Goal: Task Accomplishment & Management: Complete application form

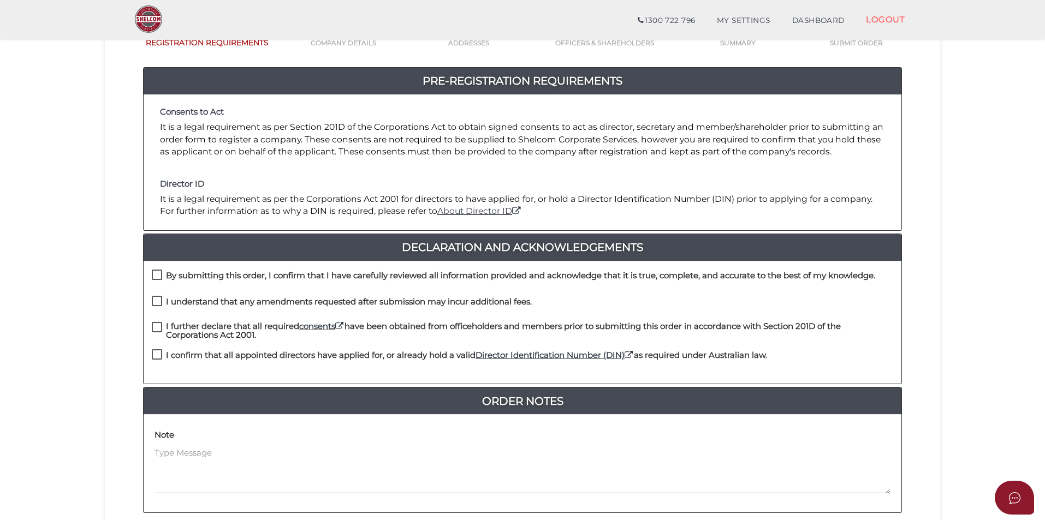
scroll to position [229, 0]
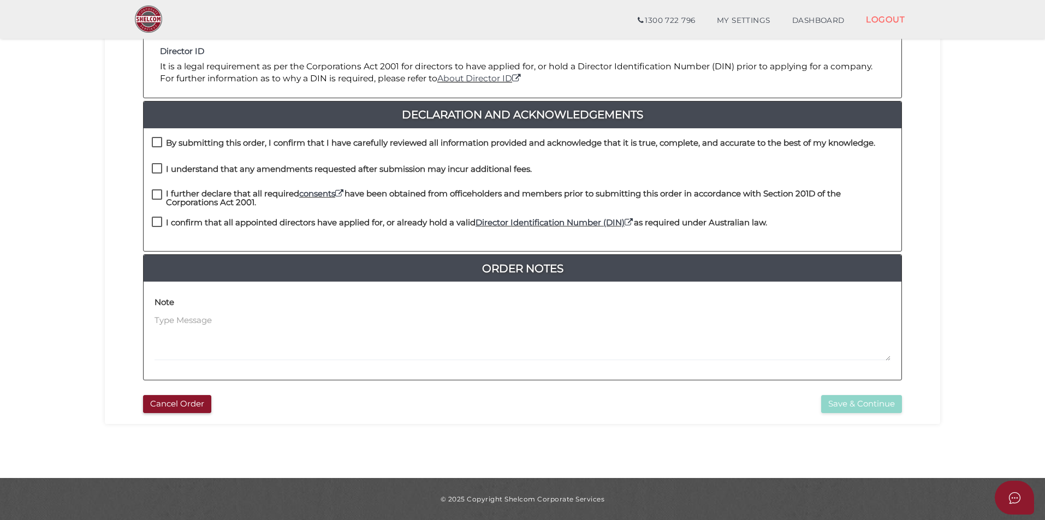
click at [158, 143] on label "By submitting this order, I confirm that I have carefully reviewed all informat…" at bounding box center [514, 146] width 724 height 14
checkbox input "true"
click at [158, 176] on label "I understand that any amendments requested after submission may incur additiona…" at bounding box center [342, 172] width 380 height 14
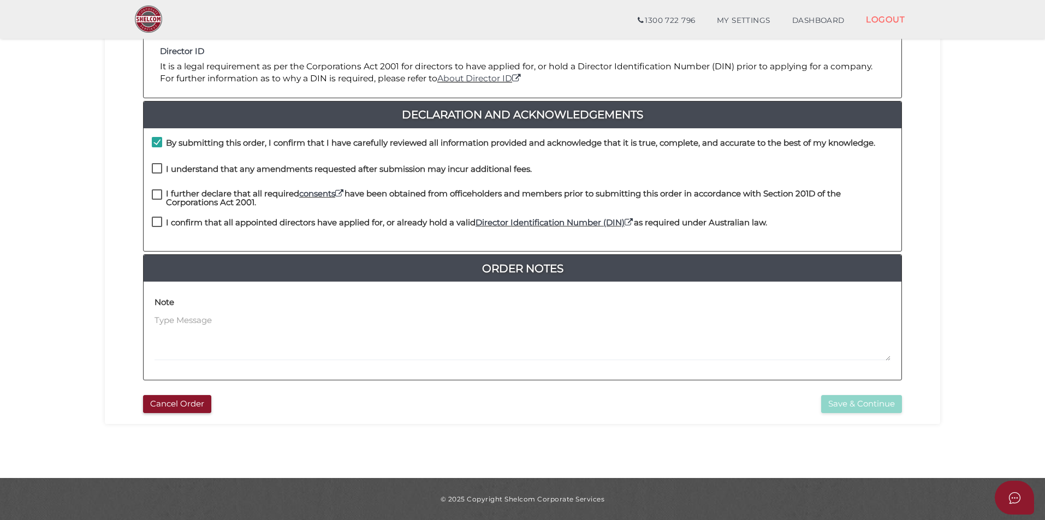
checkbox input "true"
drag, startPoint x: 157, startPoint y: 189, endPoint x: 162, endPoint y: 203, distance: 14.5
click at [157, 192] on label "I further declare that all required consents have been obtained from officehold…" at bounding box center [523, 196] width 742 height 14
checkbox input "true"
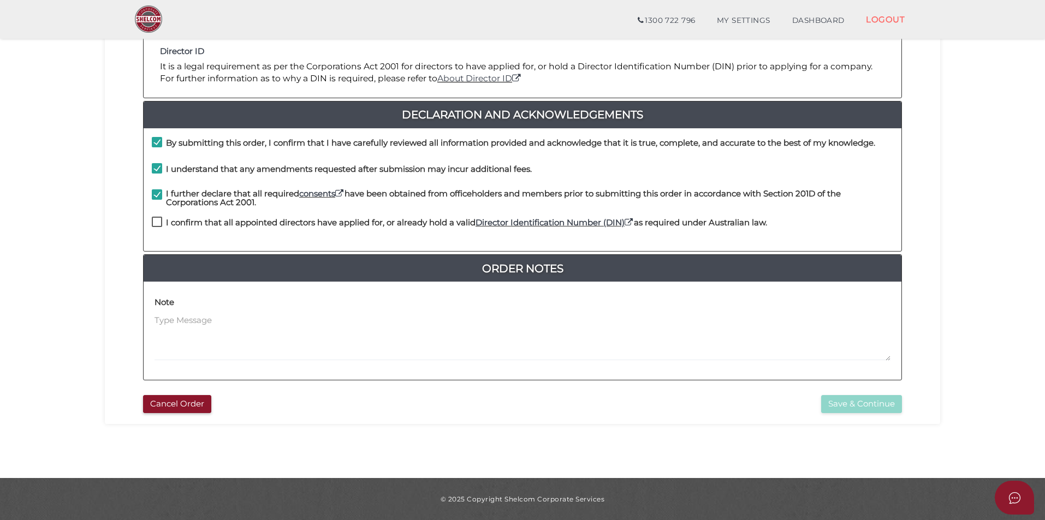
click at [162, 217] on div "By submitting this order, I confirm that I have carefully reviewed all informat…" at bounding box center [523, 189] width 758 height 123
click at [162, 222] on label "I confirm that all appointed directors have applied for, or already hold a vali…" at bounding box center [459, 225] width 615 height 14
checkbox input "true"
click at [842, 401] on button "Save & Continue" at bounding box center [861, 404] width 81 height 18
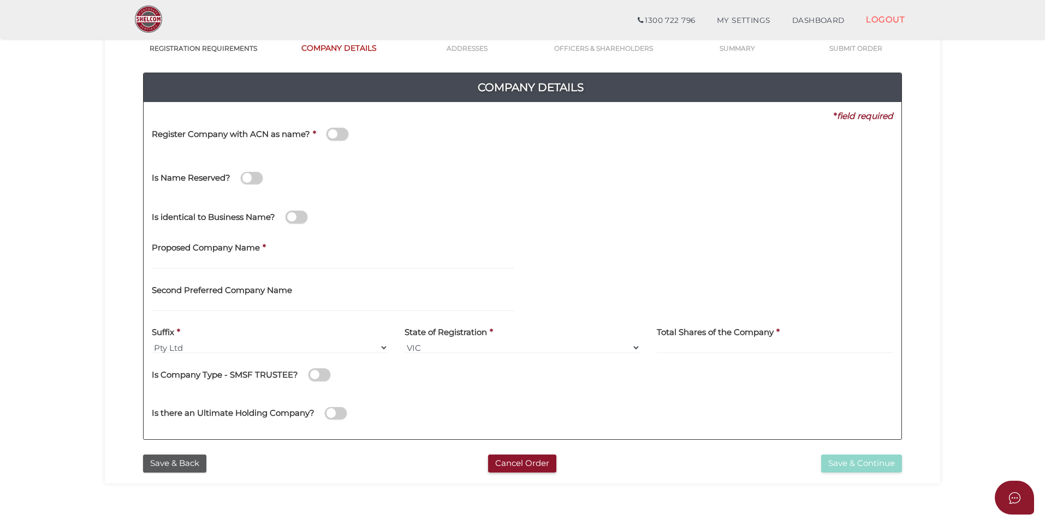
scroll to position [109, 0]
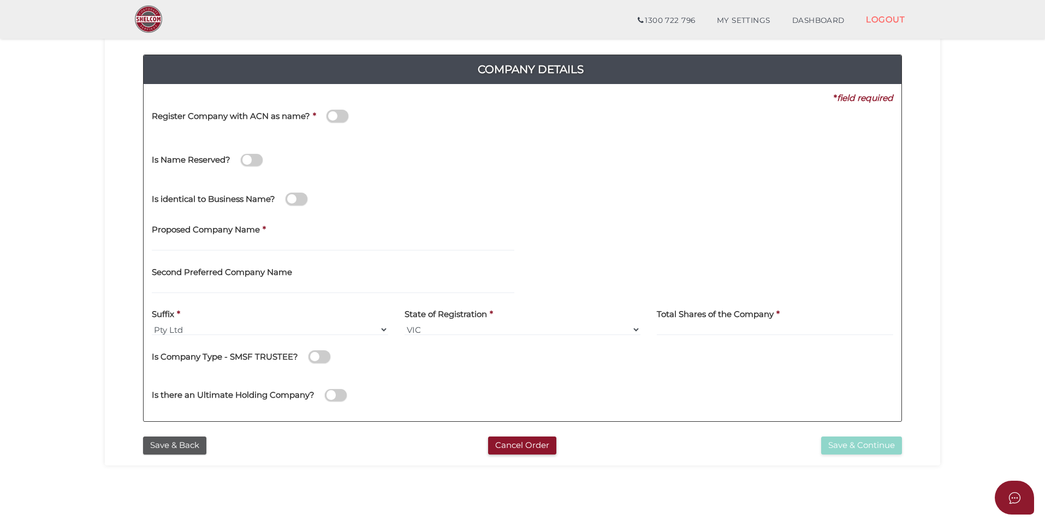
click at [281, 253] on div "Proposed Company Name *" at bounding box center [333, 238] width 379 height 43
click at [272, 248] on input "text" at bounding box center [333, 245] width 363 height 12
type input "YPS RADIOLOGY CROYDON"
click at [496, 191] on div "Is identical to Business Name?" at bounding box center [523, 197] width 758 height 39
click at [297, 255] on div "Proposed Company Name * YPS RADIOLOGY CROYDON" at bounding box center [333, 238] width 379 height 43
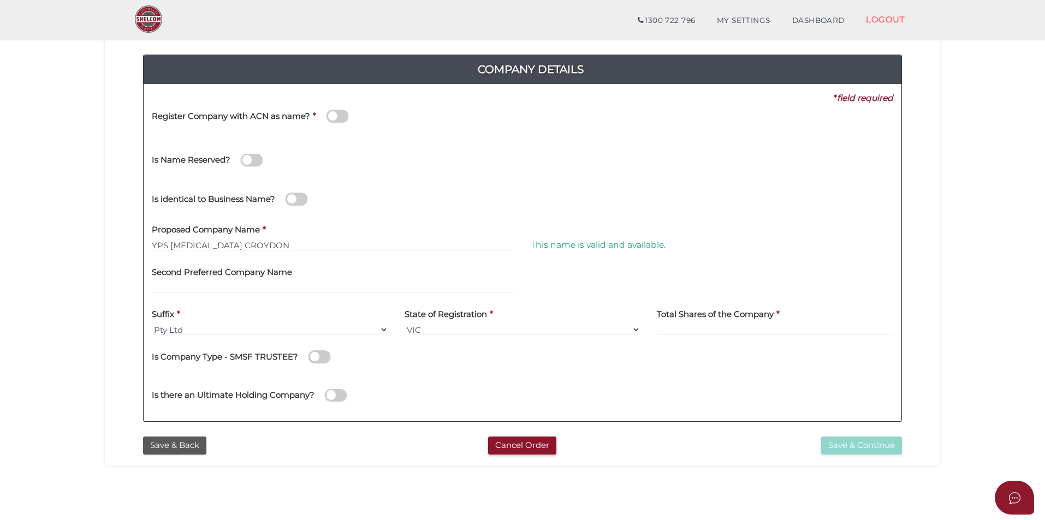
click at [253, 337] on div "Suffix * Pty Ltd Pty Ltd Pty. Ltd. Pty Limited Proprietary Limited Proprietary …" at bounding box center [270, 323] width 253 height 43
click at [228, 335] on select "Pty Ltd Pty Ltd Pty. Ltd. Pty Limited Proprietary Limited Proprietary Ltd" at bounding box center [270, 330] width 236 height 12
click at [152, 324] on select "Pty Ltd Pty Ltd Pty. Ltd. Pty Limited Proprietary Limited Proprietary Ltd" at bounding box center [270, 330] width 236 height 12
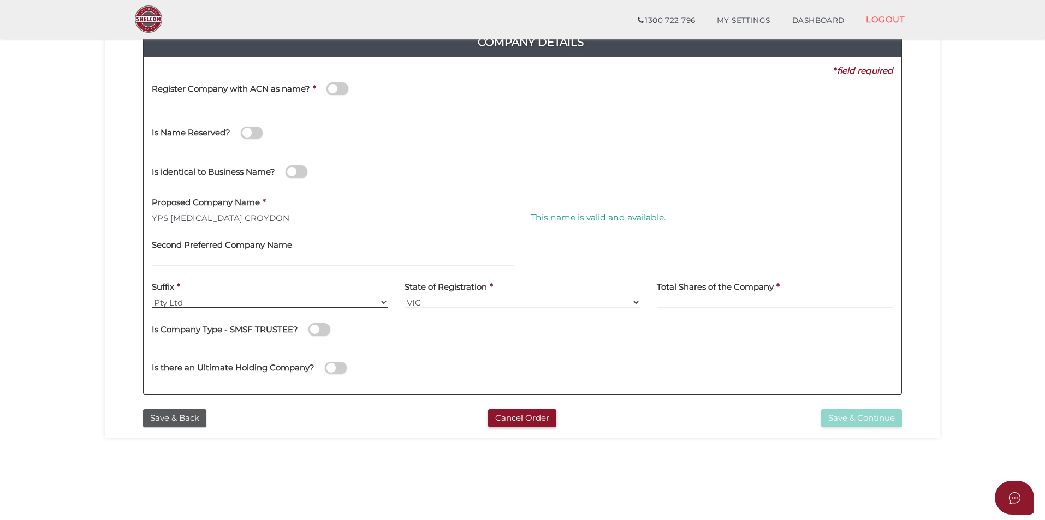
scroll to position [164, 0]
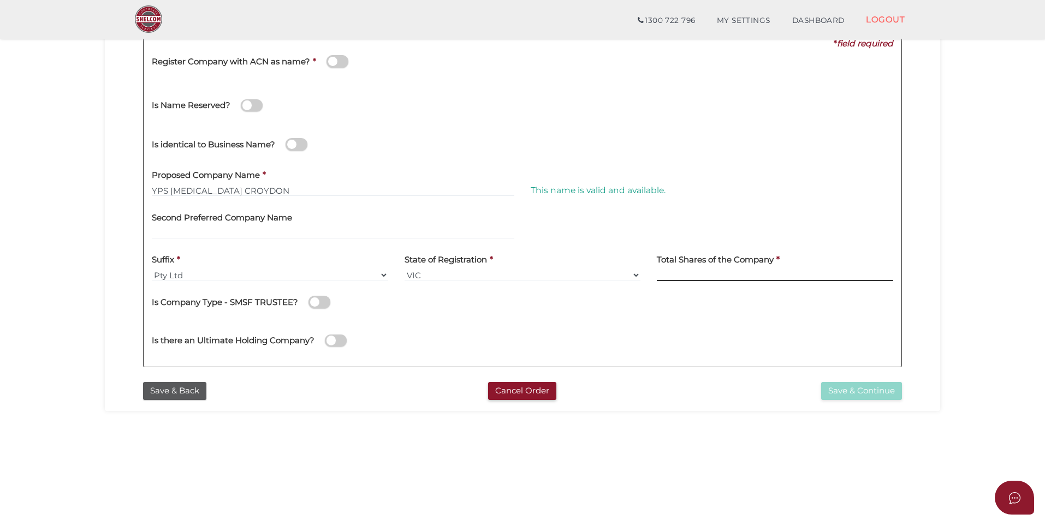
click at [731, 274] on input at bounding box center [775, 275] width 236 height 12
type input "100"
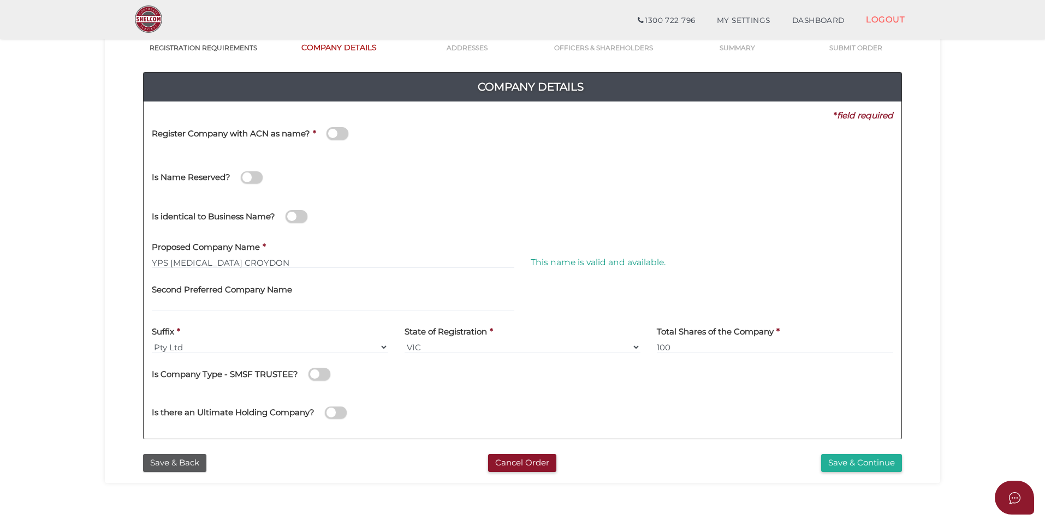
scroll to position [109, 0]
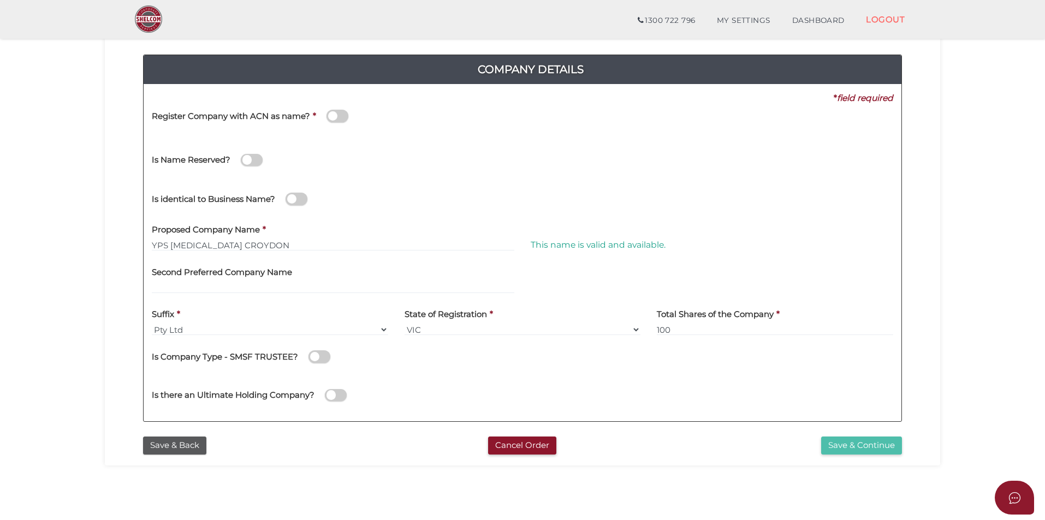
click at [838, 442] on button "Save & Continue" at bounding box center [861, 446] width 81 height 18
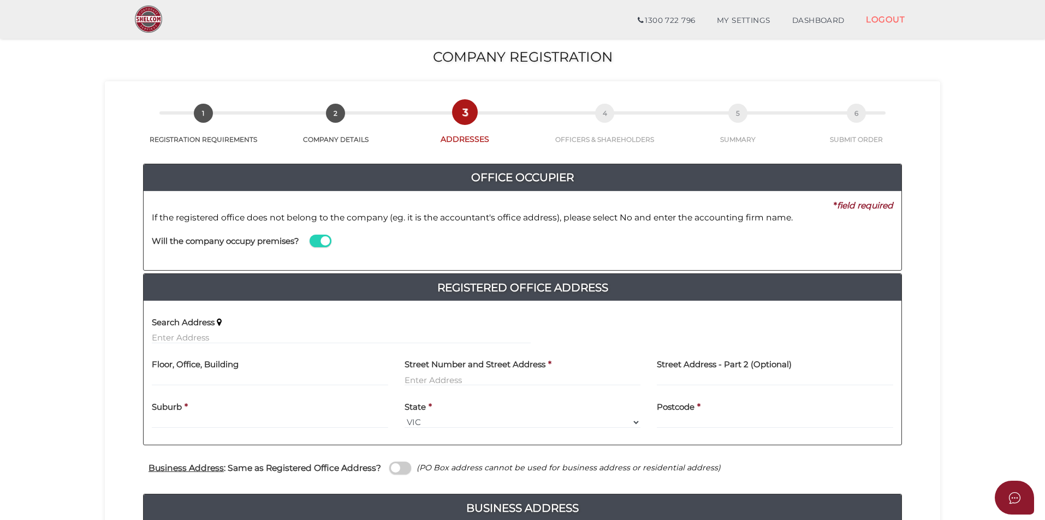
scroll to position [164, 0]
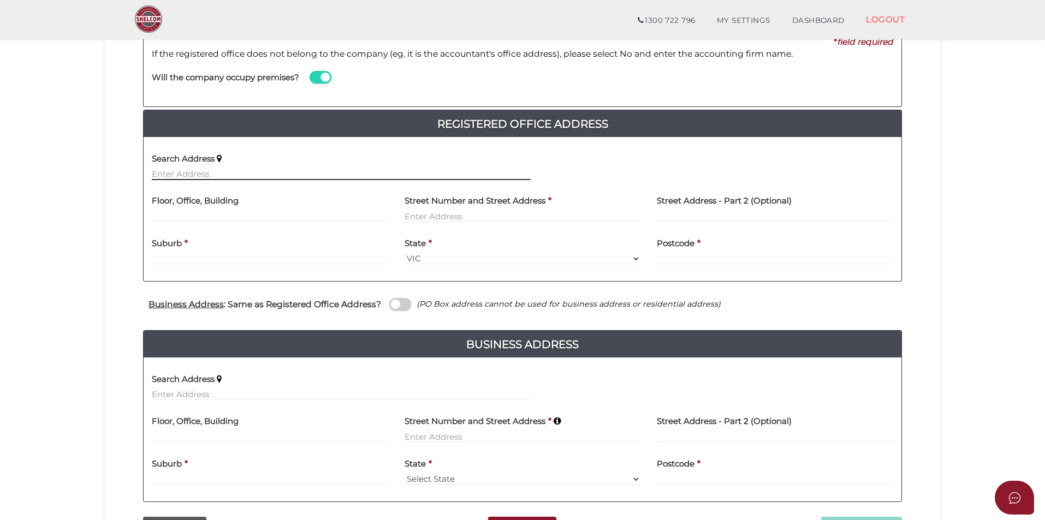
click at [283, 180] on input "text" at bounding box center [341, 174] width 379 height 12
paste input "evel1/[STREET_ADDRESS]"
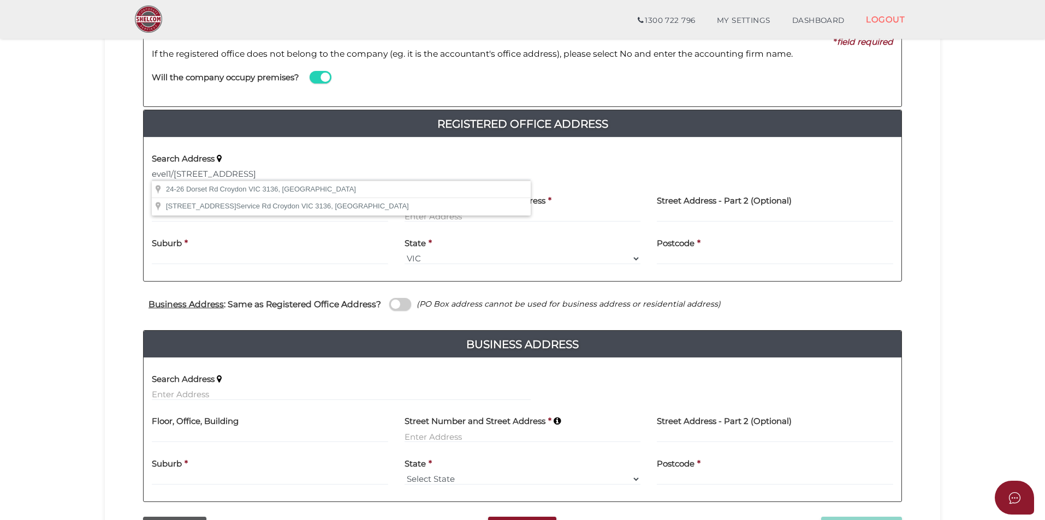
click at [151, 174] on div "Search Address [STREET_ADDRESS]" at bounding box center [341, 167] width 395 height 43
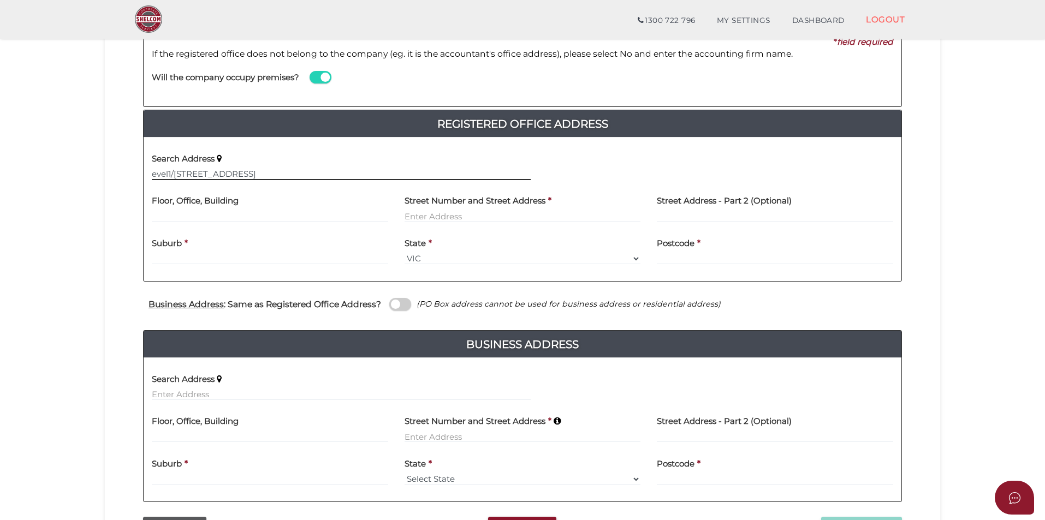
click at [152, 175] on input "evel1/[STREET_ADDRESS]" at bounding box center [341, 174] width 379 height 12
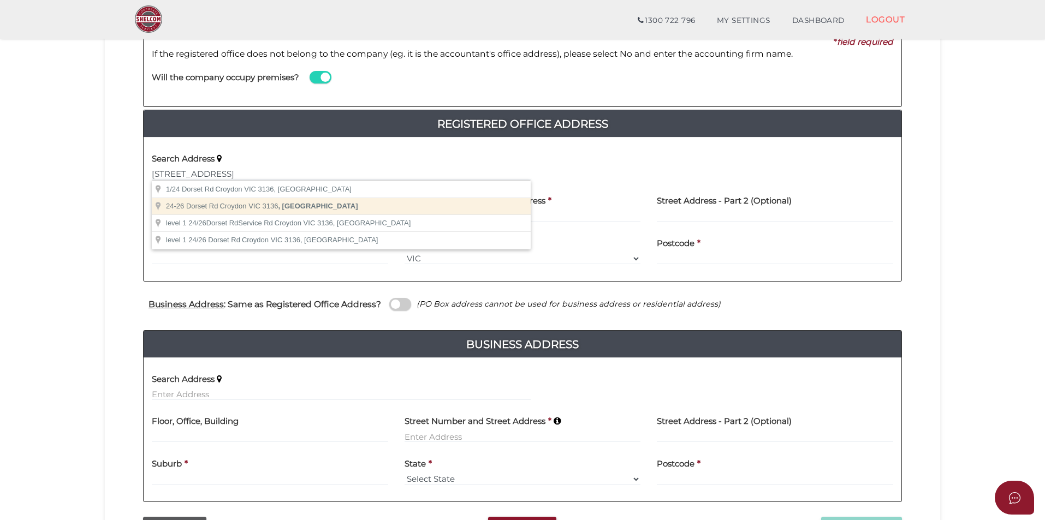
type input "[STREET_ADDRESS]"
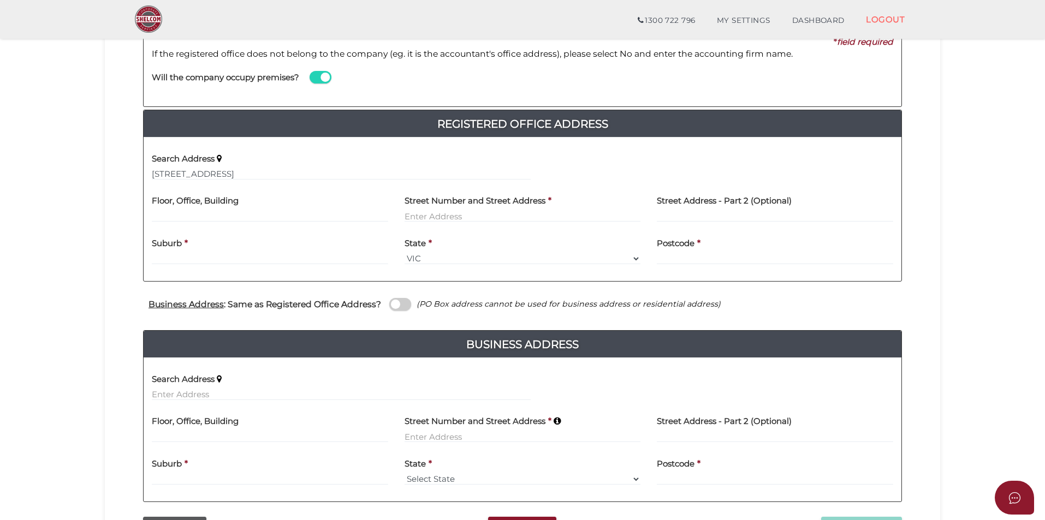
type input "[STREET_ADDRESS]"
type input "Croydon"
select select "VIC"
type input "3136"
click at [250, 220] on input "text" at bounding box center [270, 216] width 236 height 12
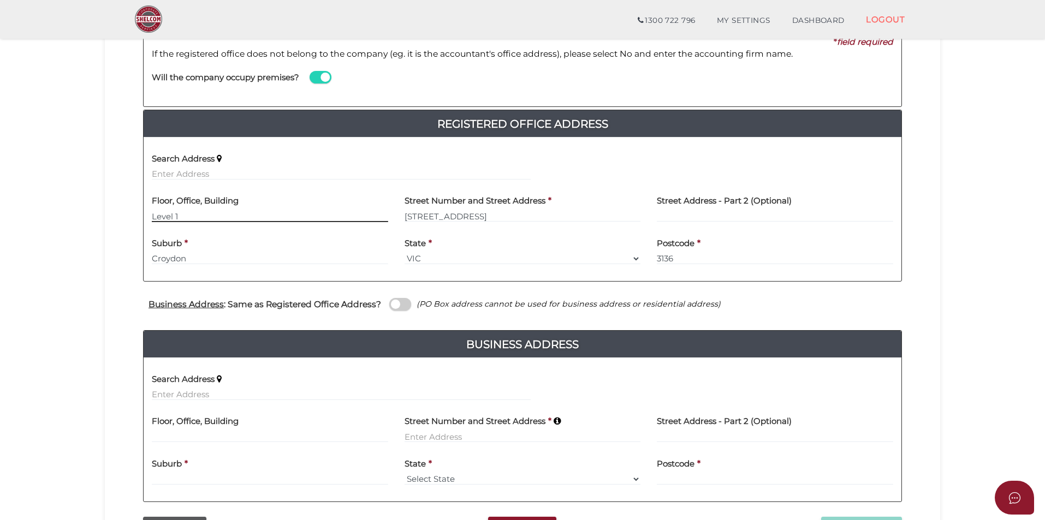
type input "Level 1"
click at [451, 137] on div "Search Address Floor, Office, Building Level 1 Street Number and Street Address…" at bounding box center [523, 209] width 758 height 144
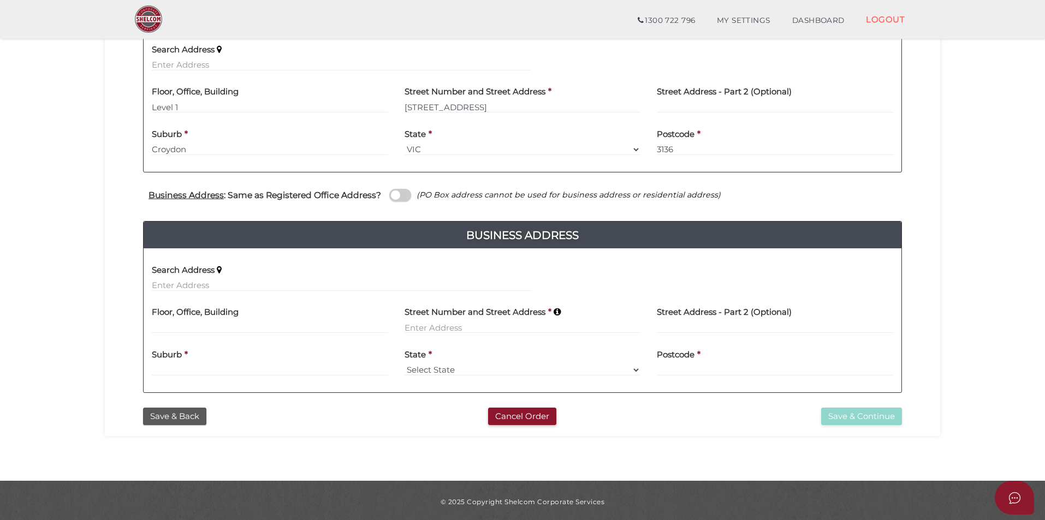
scroll to position [218, 0]
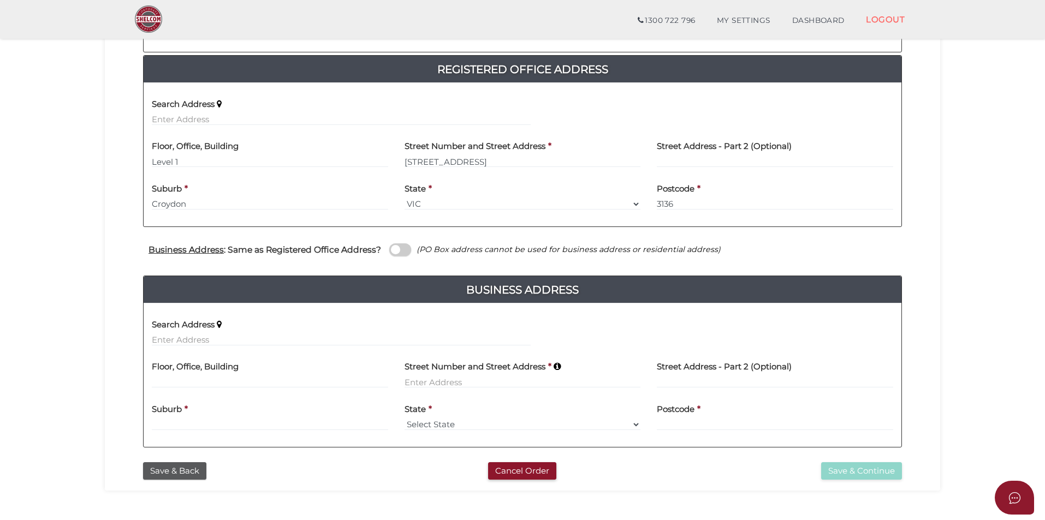
click at [403, 253] on span at bounding box center [400, 250] width 22 height 13
click at [0, 0] on input "checkbox" at bounding box center [0, 0] width 0 height 0
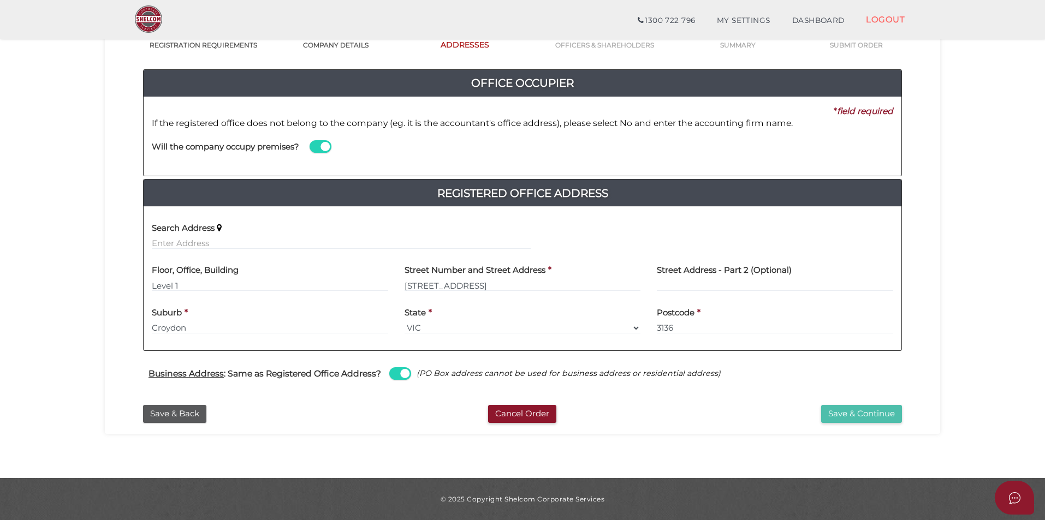
click at [837, 410] on button "Save & Continue" at bounding box center [861, 414] width 81 height 18
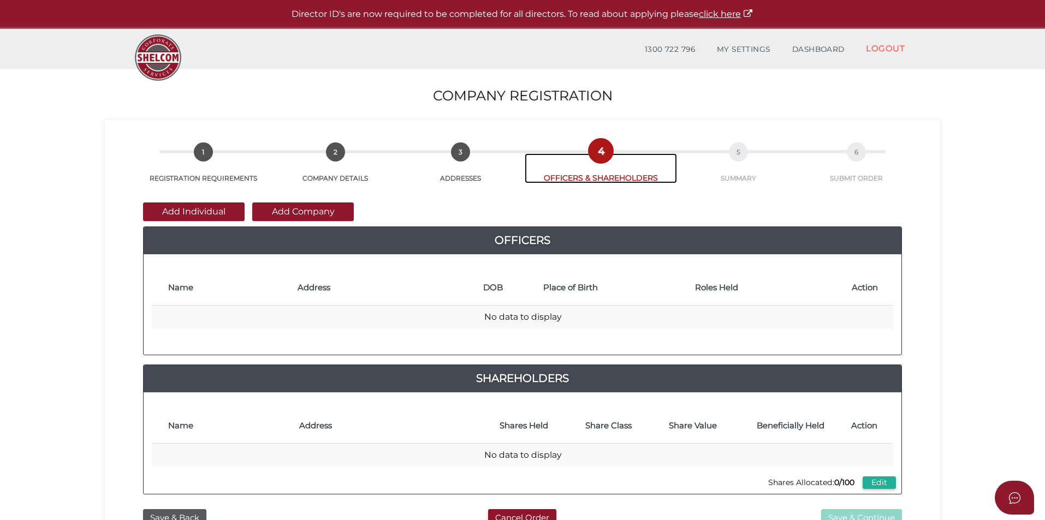
click at [604, 154] on span "4" at bounding box center [600, 150] width 19 height 19
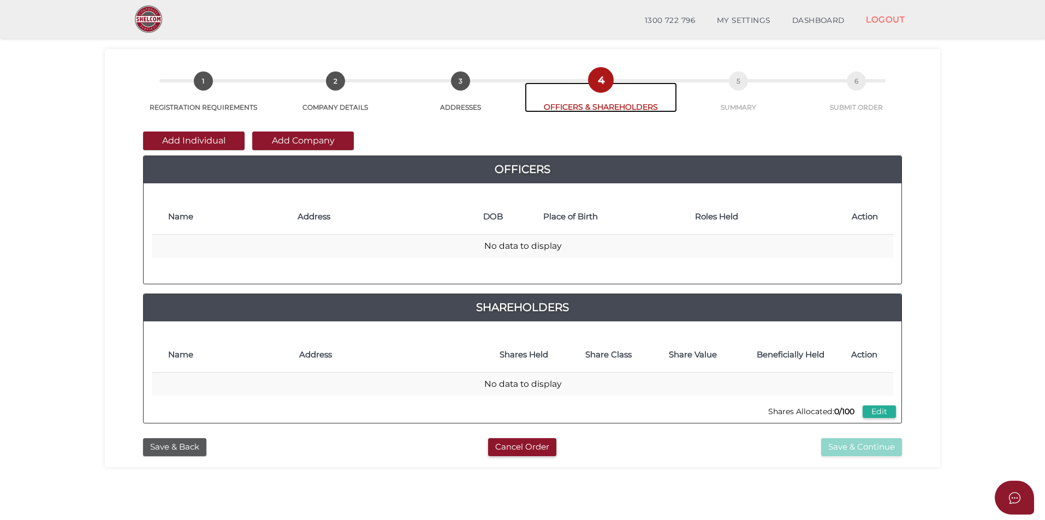
scroll to position [55, 0]
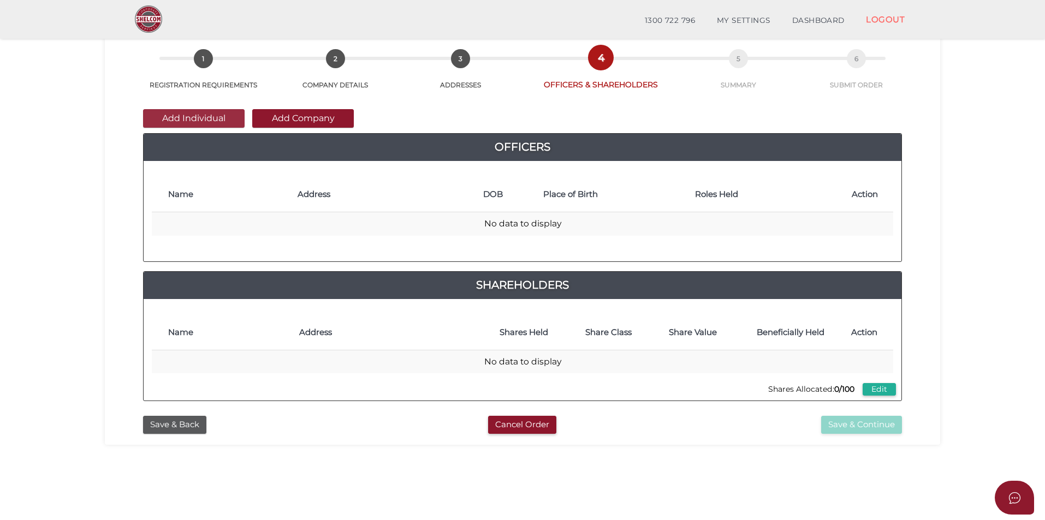
click at [186, 117] on button "Add Individual" at bounding box center [194, 118] width 102 height 19
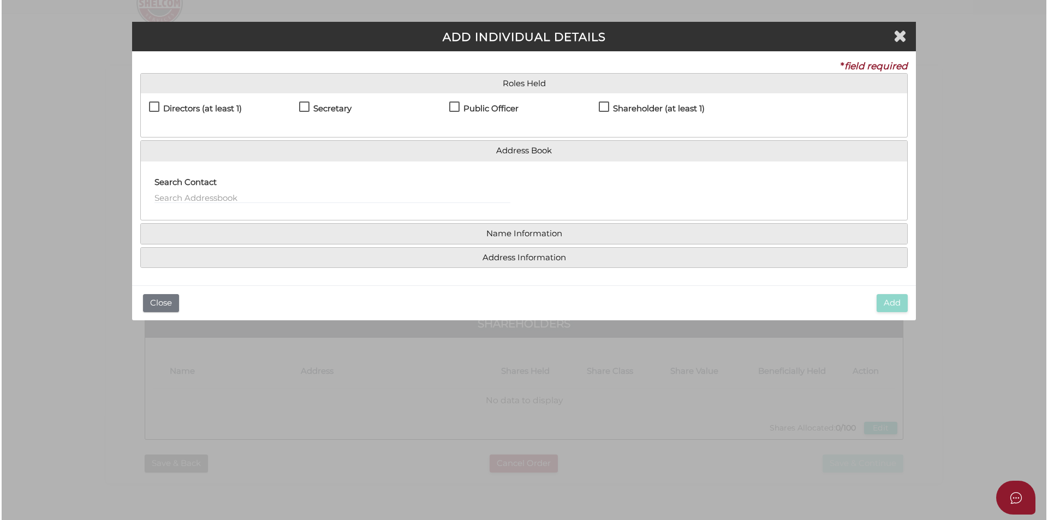
scroll to position [0, 0]
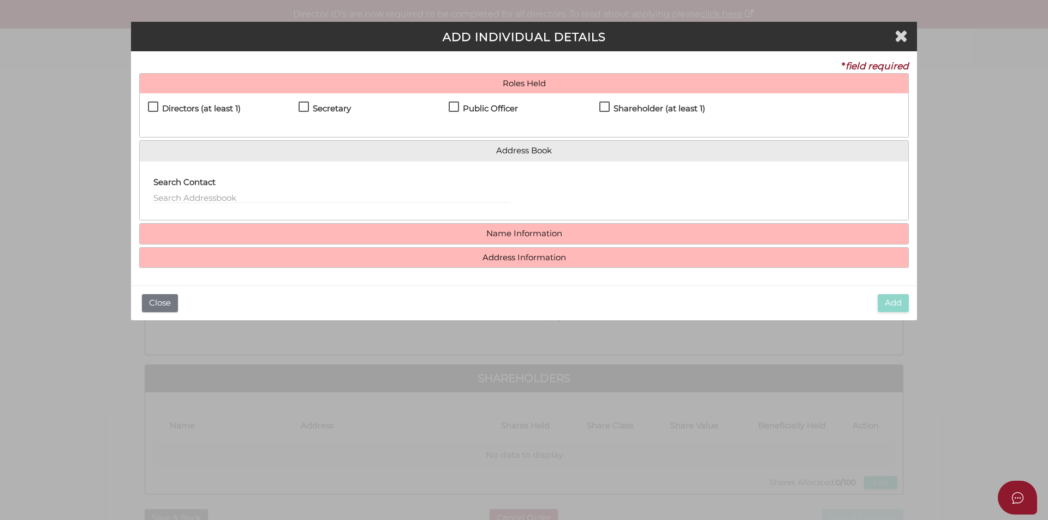
click at [185, 117] on label "Directors (at least 1)" at bounding box center [194, 111] width 93 height 14
checkbox input "true"
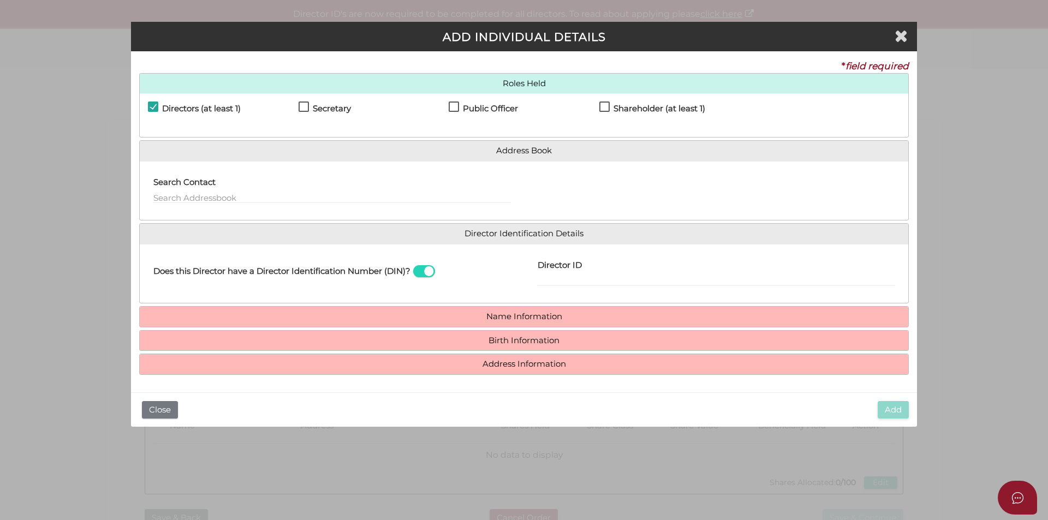
click at [324, 113] on h4 "Secretary" at bounding box center [332, 108] width 38 height 9
checkbox input "true"
click at [504, 108] on h4 "Public Officer" at bounding box center [490, 108] width 55 height 9
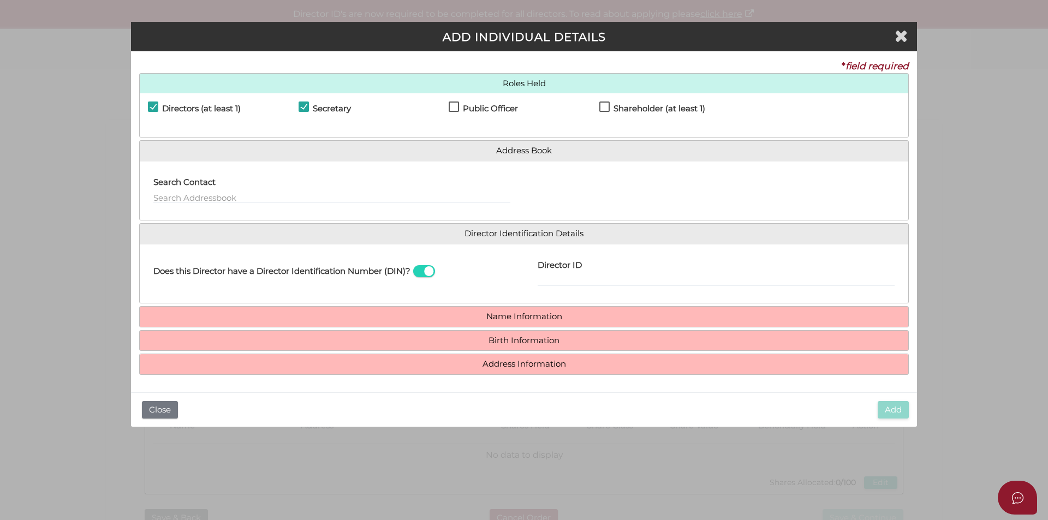
checkbox input "true"
click at [635, 107] on h4 "Shareholder (at least 1)" at bounding box center [660, 108] width 92 height 9
checkbox input "true"
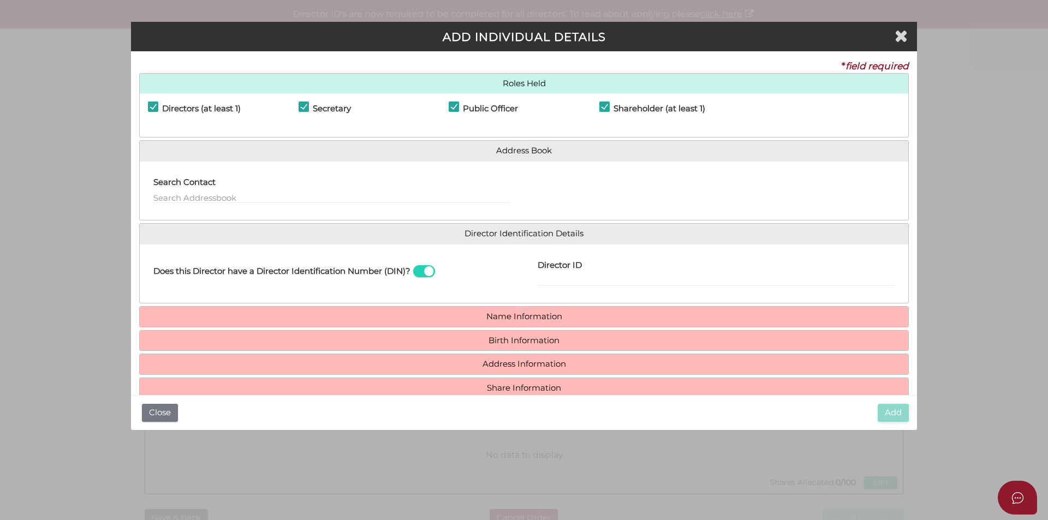
scroll to position [21, 0]
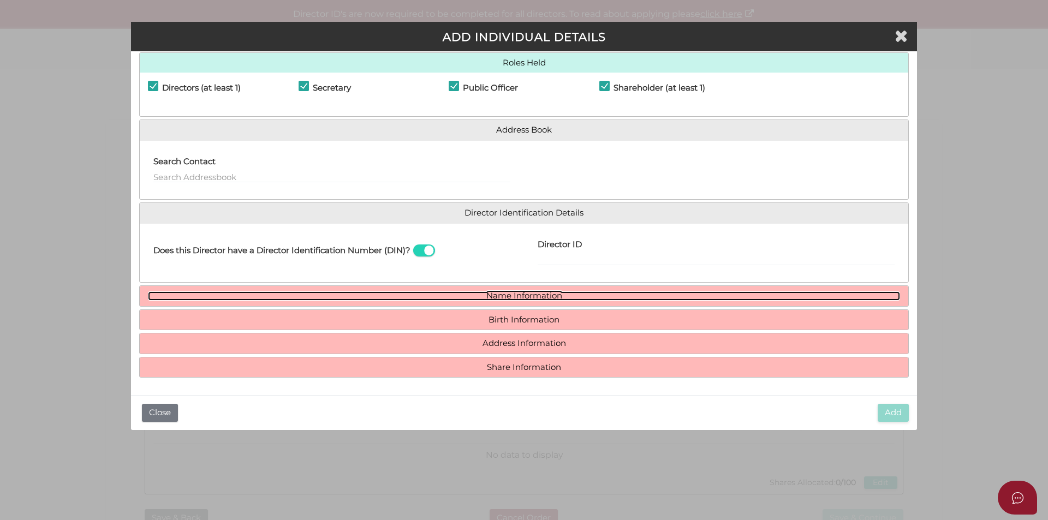
click at [493, 297] on link "Name Information" at bounding box center [524, 296] width 752 height 9
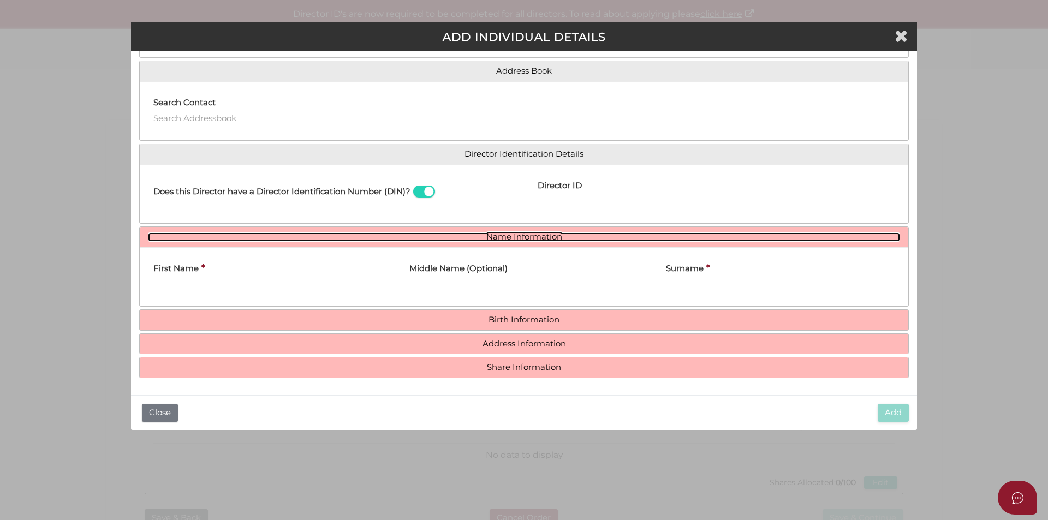
scroll to position [80, 0]
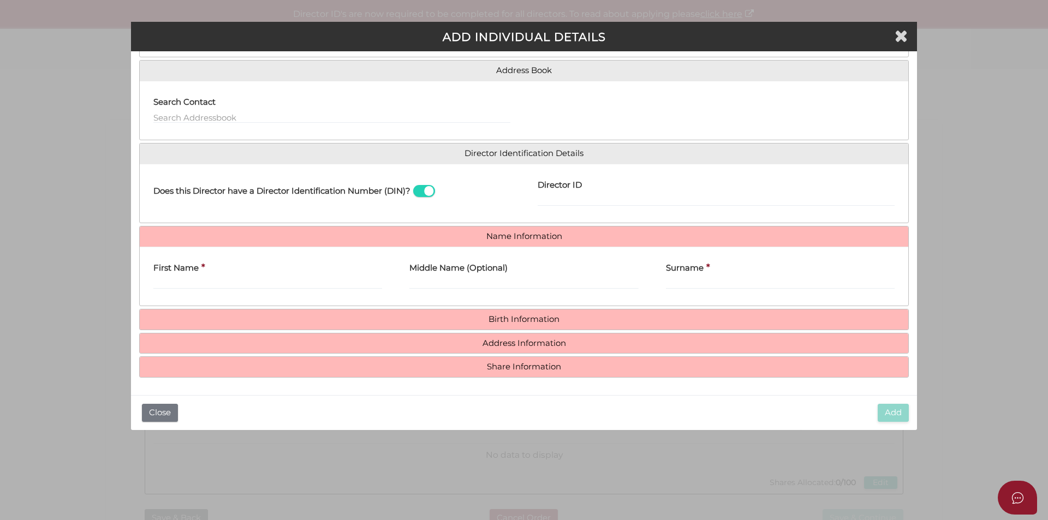
click at [264, 291] on div "First Name *" at bounding box center [268, 277] width 256 height 43
click at [259, 286] on input "First Name" at bounding box center [267, 283] width 229 height 12
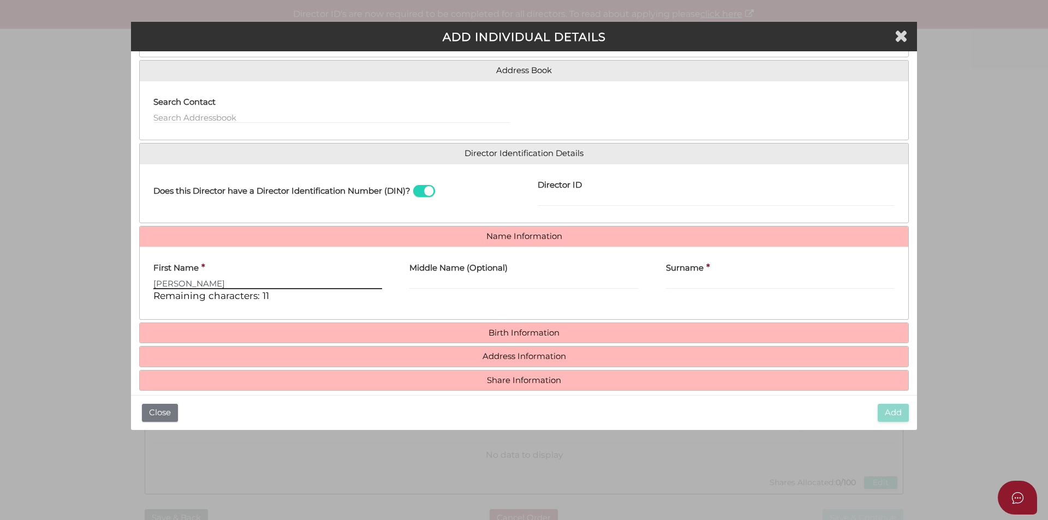
type input "JASWINDER"
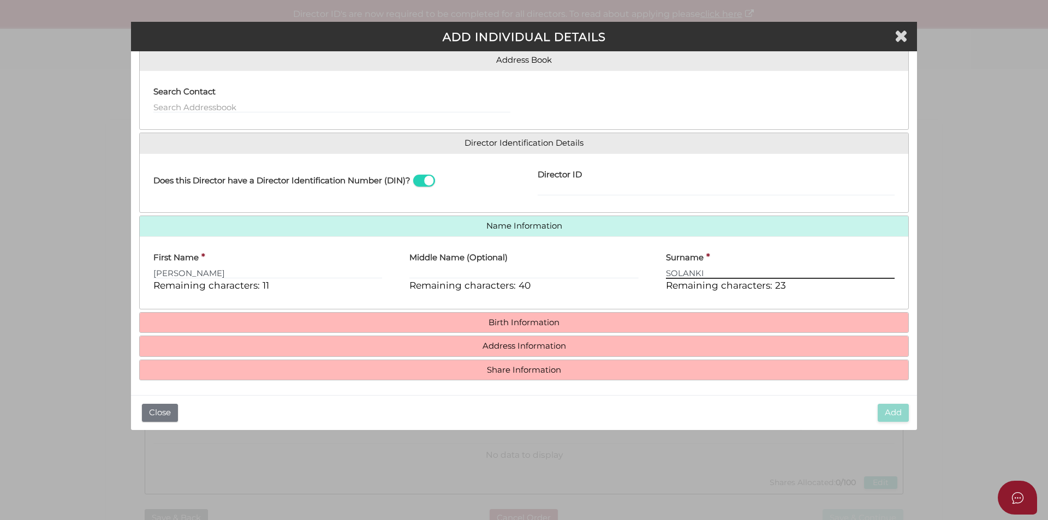
scroll to position [93, 0]
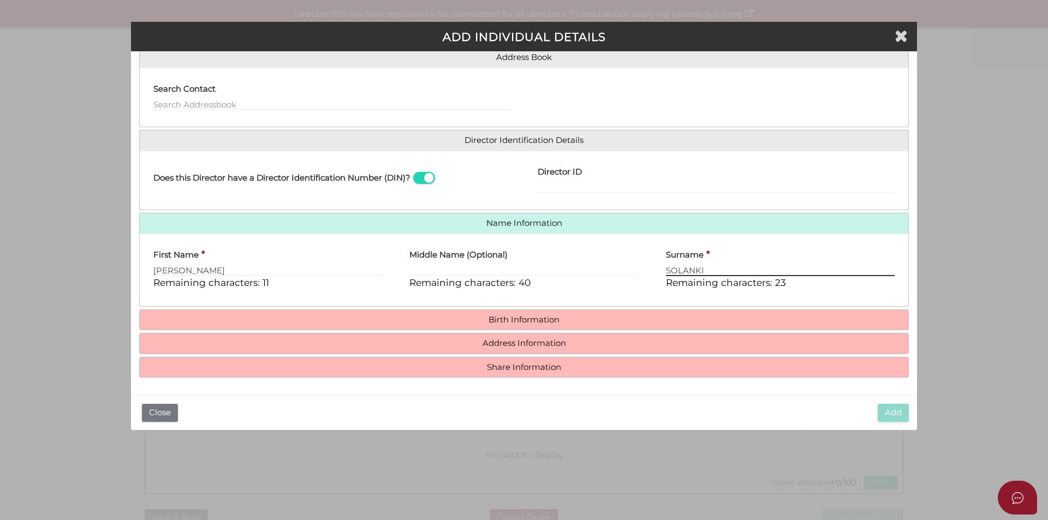
type input "SOLANKI"
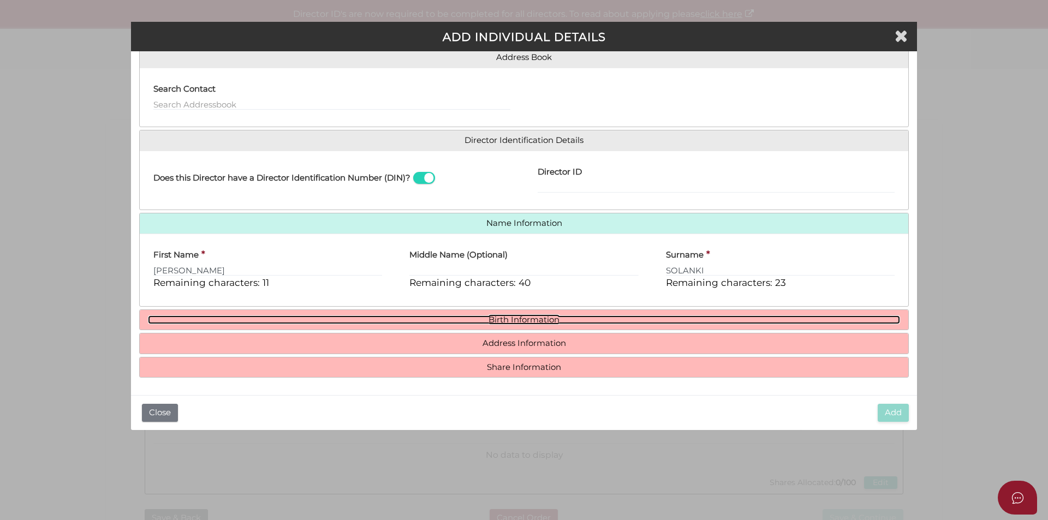
click at [529, 318] on link "Birth Information" at bounding box center [524, 320] width 752 height 9
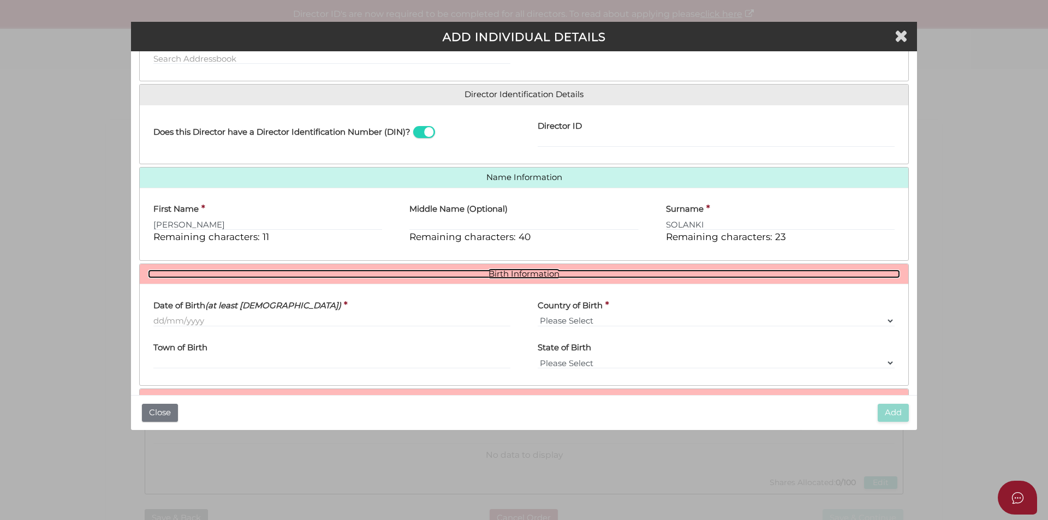
scroll to position [195, 0]
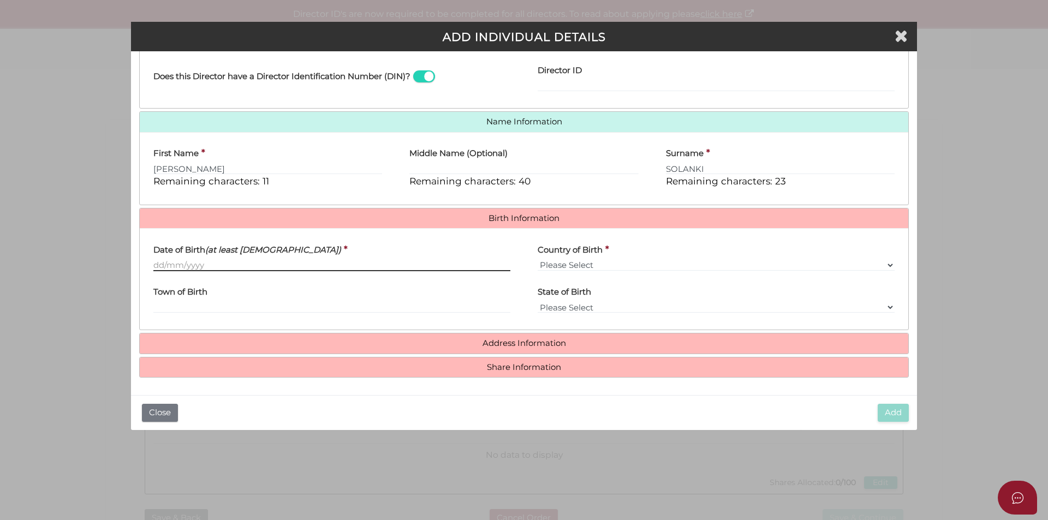
click at [260, 265] on input "Date of Birth (at least 18 years old)" at bounding box center [331, 265] width 357 height 12
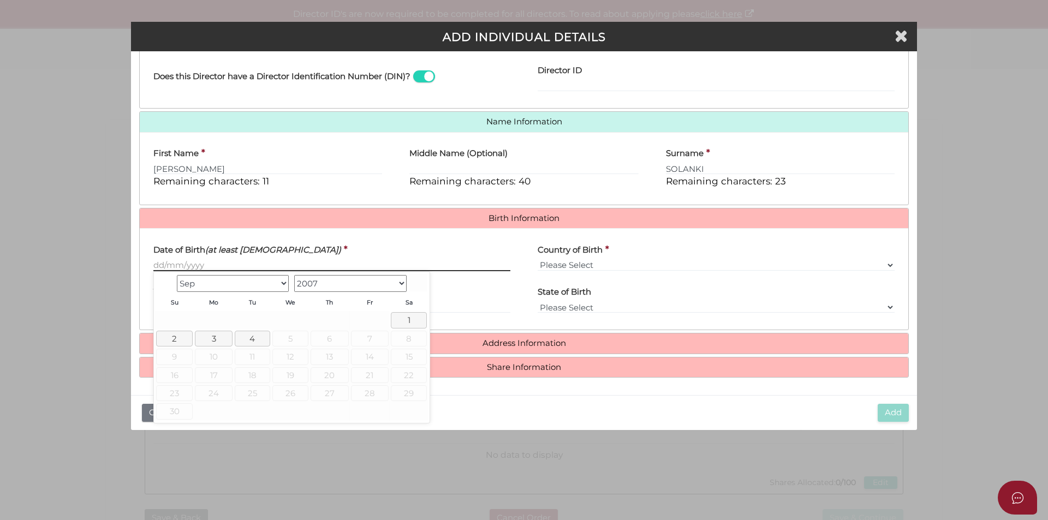
paste input "[DATE]"
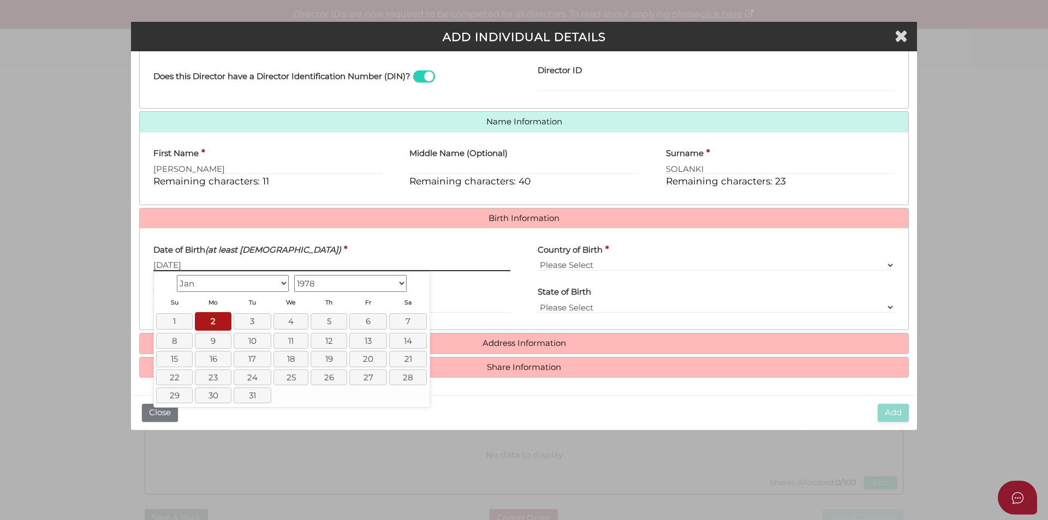
type input "[DATE]"
click at [635, 266] on select "Please Select v Australia Afghanistan Albania Algeria American Samoa Andorra An…" at bounding box center [716, 265] width 357 height 12
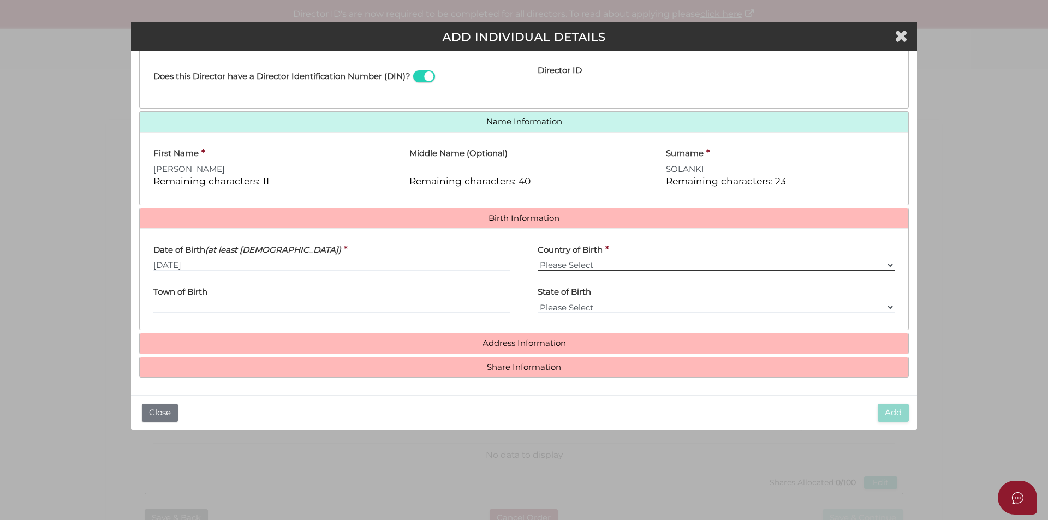
select select "[GEOGRAPHIC_DATA]"
click at [538, 259] on select "Please Select v Australia Afghanistan Albania Algeria American Samoa Andorra An…" at bounding box center [716, 265] width 357 height 12
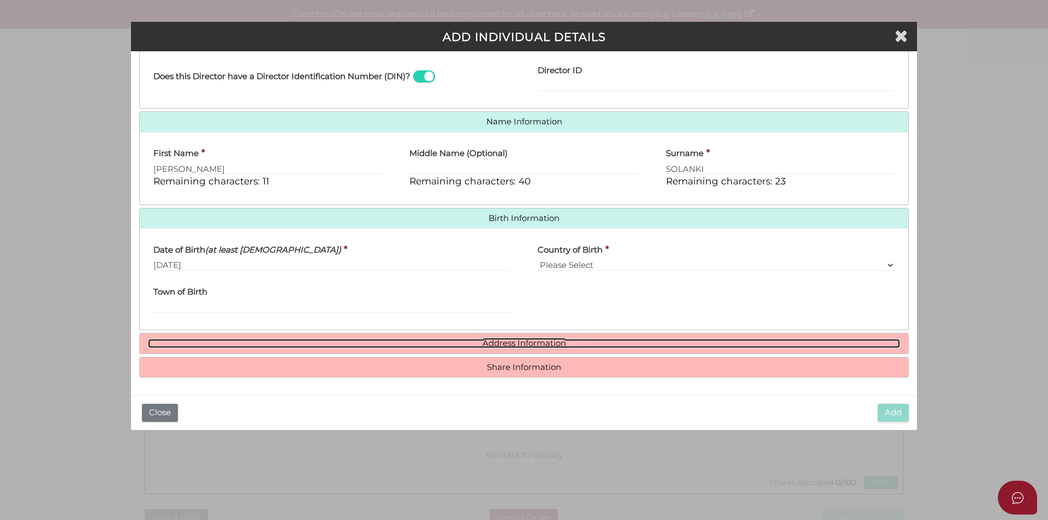
click at [561, 341] on link "Address Information" at bounding box center [524, 343] width 752 height 9
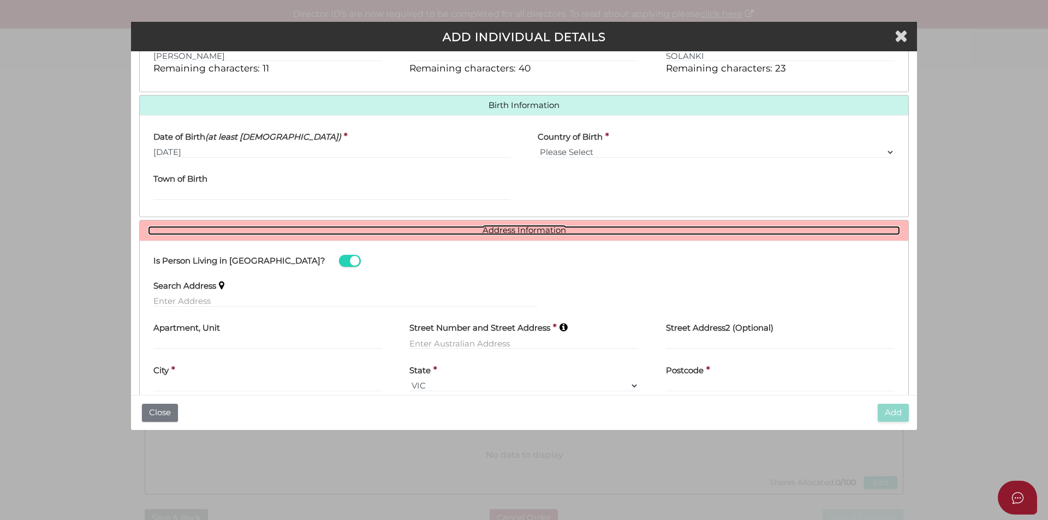
scroll to position [363, 0]
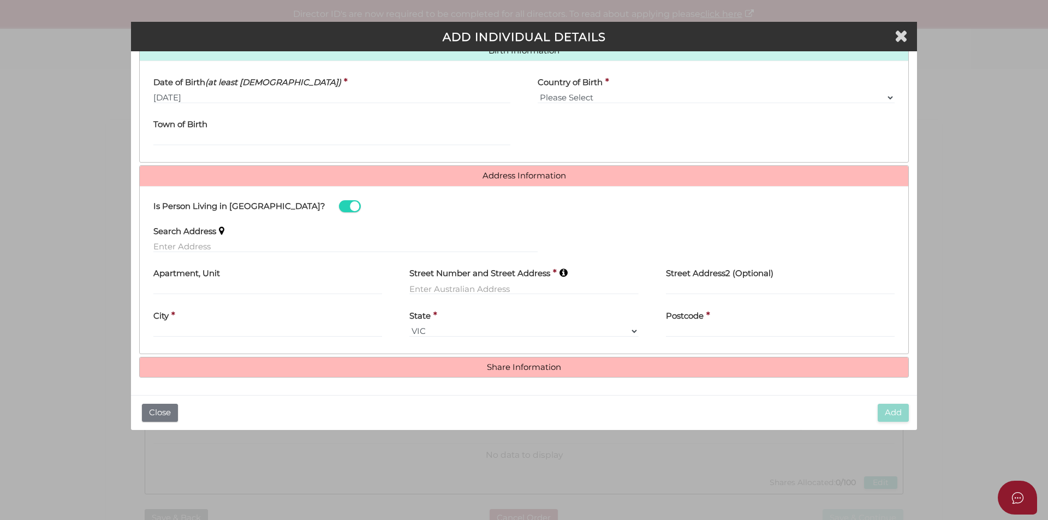
click at [278, 256] on div "Search Address" at bounding box center [346, 239] width 412 height 43
click at [275, 246] on input "text" at bounding box center [345, 247] width 384 height 12
paste input "7 CHEVALIER CR"
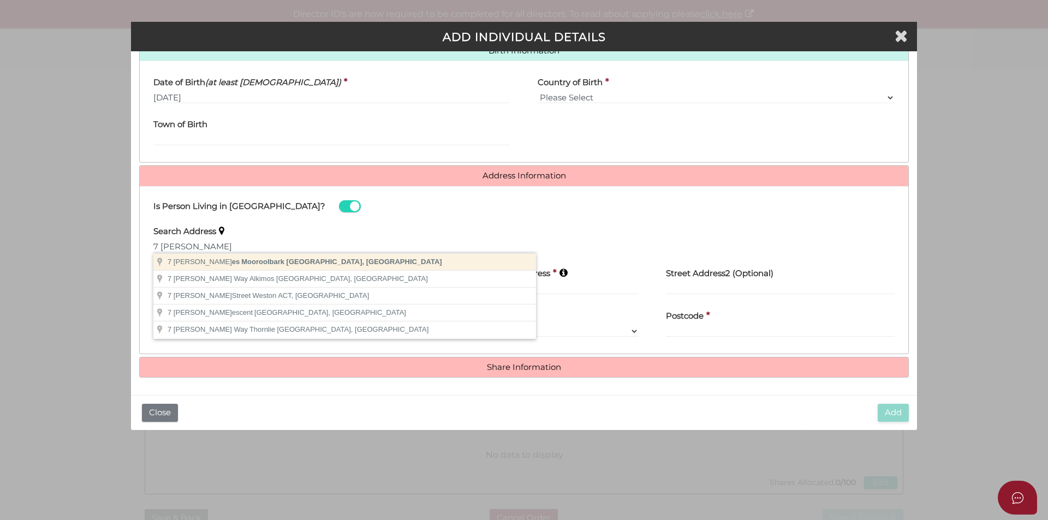
type input "7 Chevalier Cres, Mooroolbark VIC, Australia"
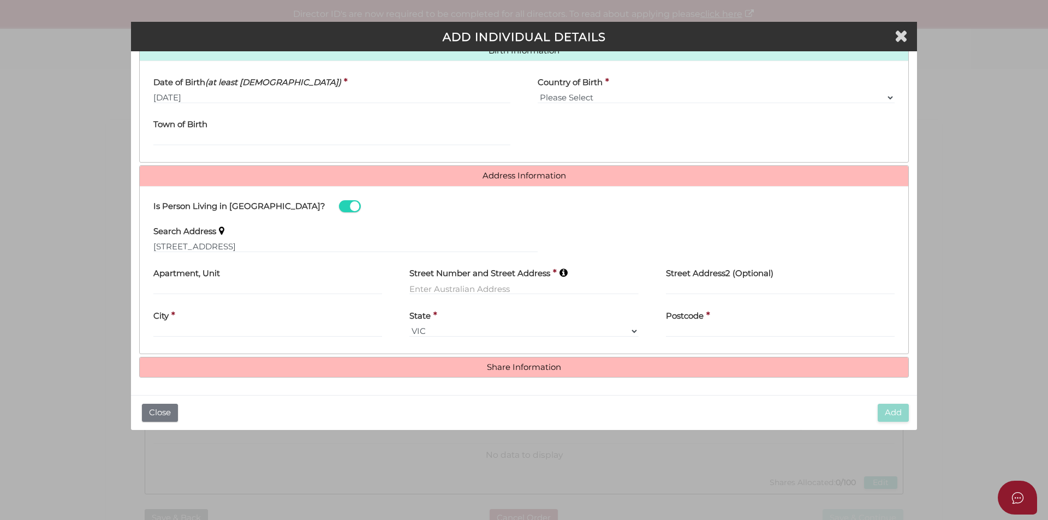
type input "7 Chevalier Crescent"
type input "Mooroolbark"
select select "VIC"
type input "3138"
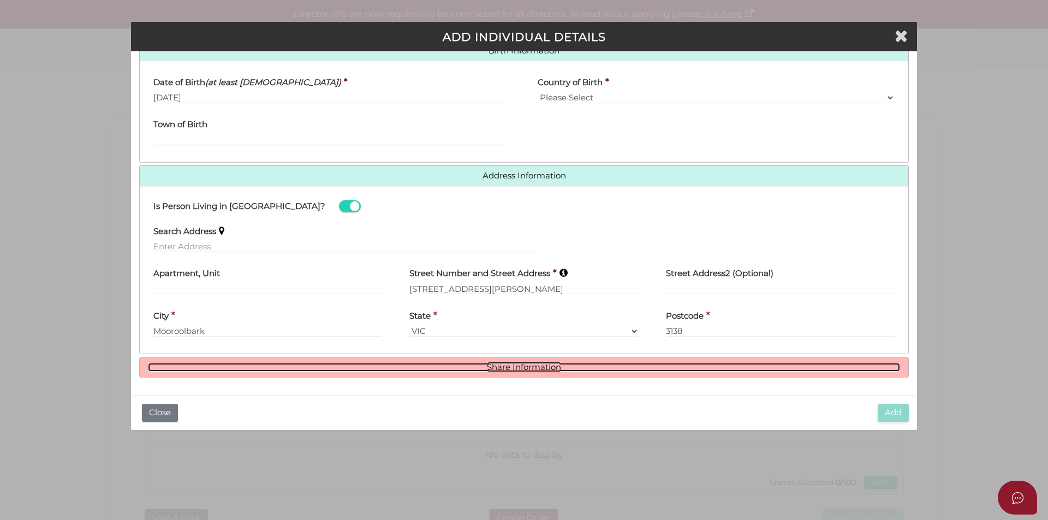
click at [514, 363] on link "Share Information" at bounding box center [524, 367] width 752 height 9
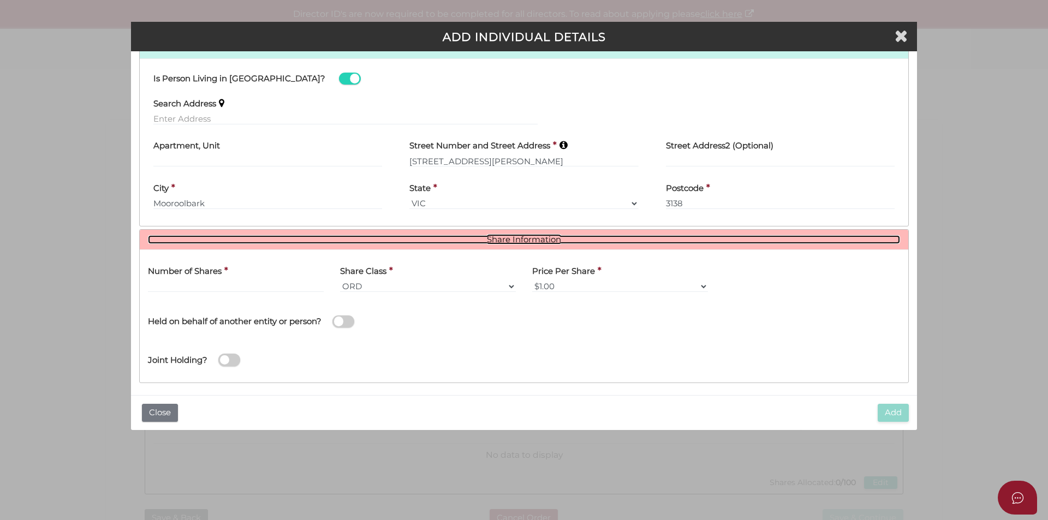
scroll to position [496, 0]
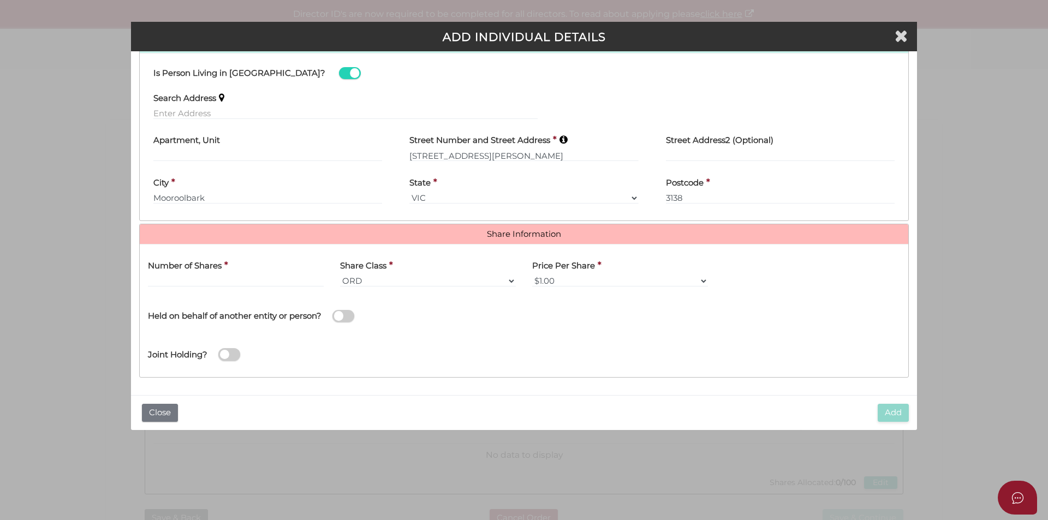
click at [193, 273] on label "Number of Shares" at bounding box center [185, 264] width 74 height 22
click at [202, 282] on input "text" at bounding box center [236, 281] width 176 height 12
type input "50"
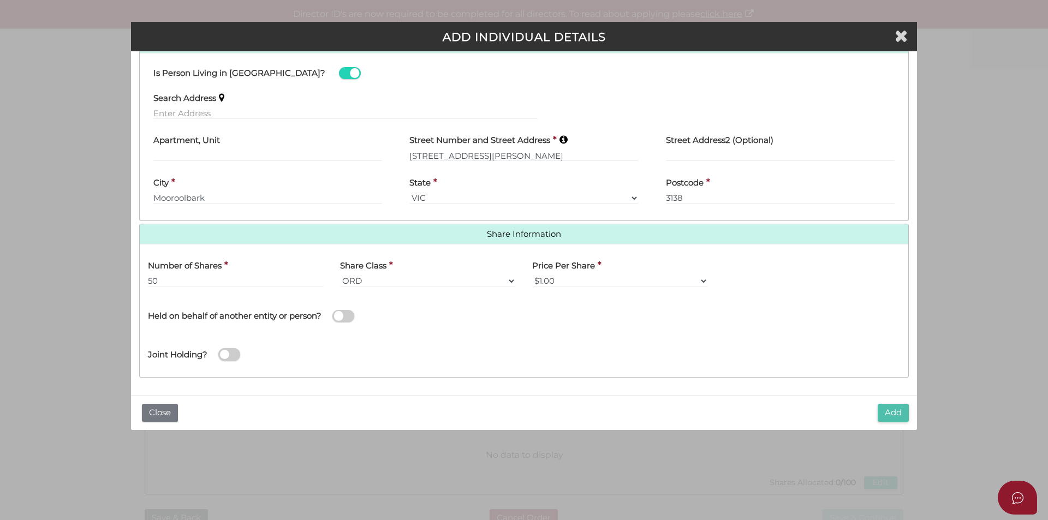
click at [896, 414] on button "Add" at bounding box center [893, 413] width 31 height 18
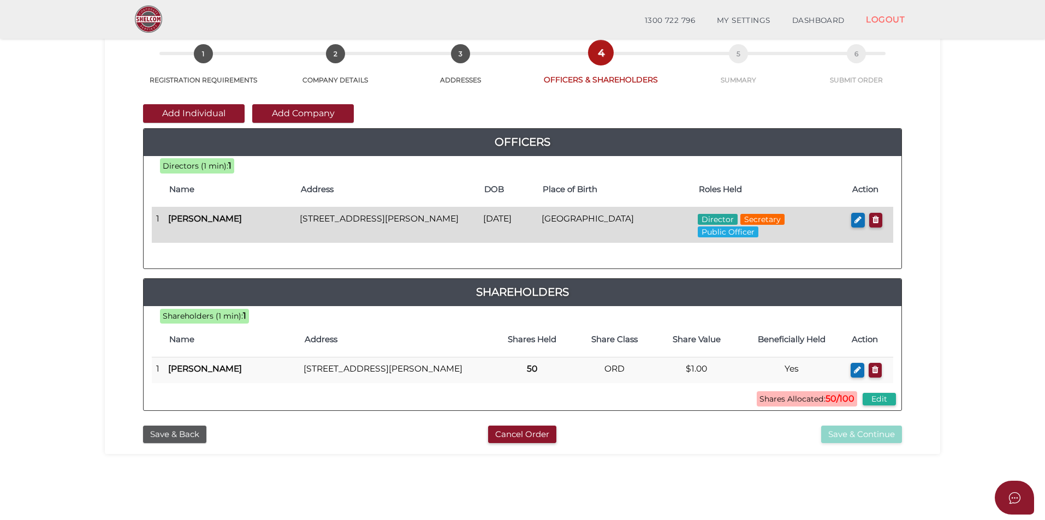
scroll to position [55, 0]
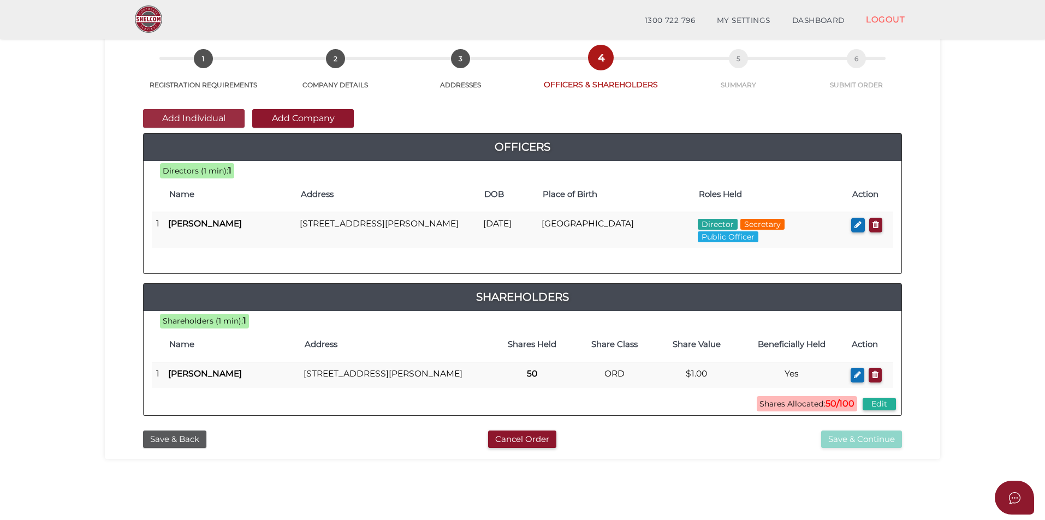
click at [223, 123] on button "Add Individual" at bounding box center [194, 118] width 102 height 19
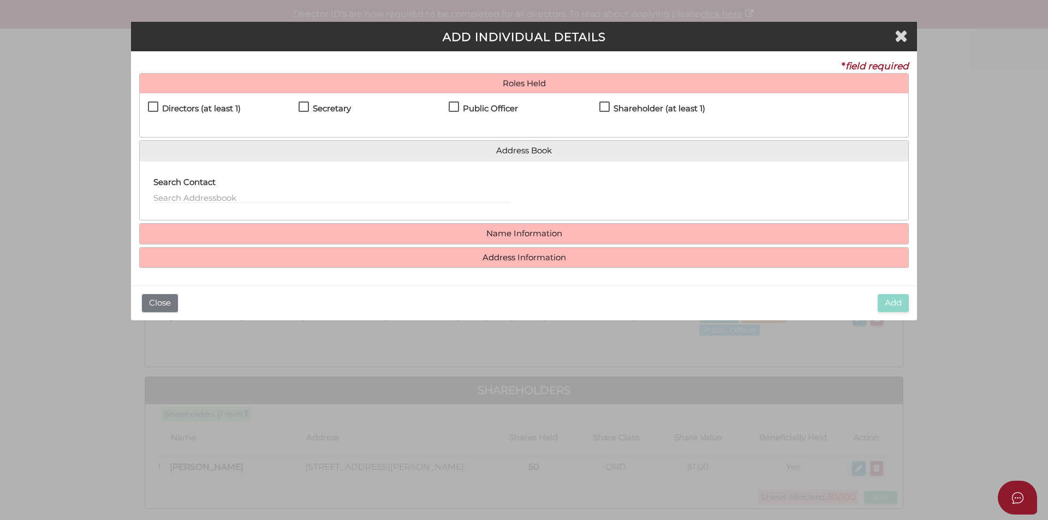
click at [217, 113] on h4 "Directors (at least 1)" at bounding box center [201, 108] width 79 height 9
checkbox input "true"
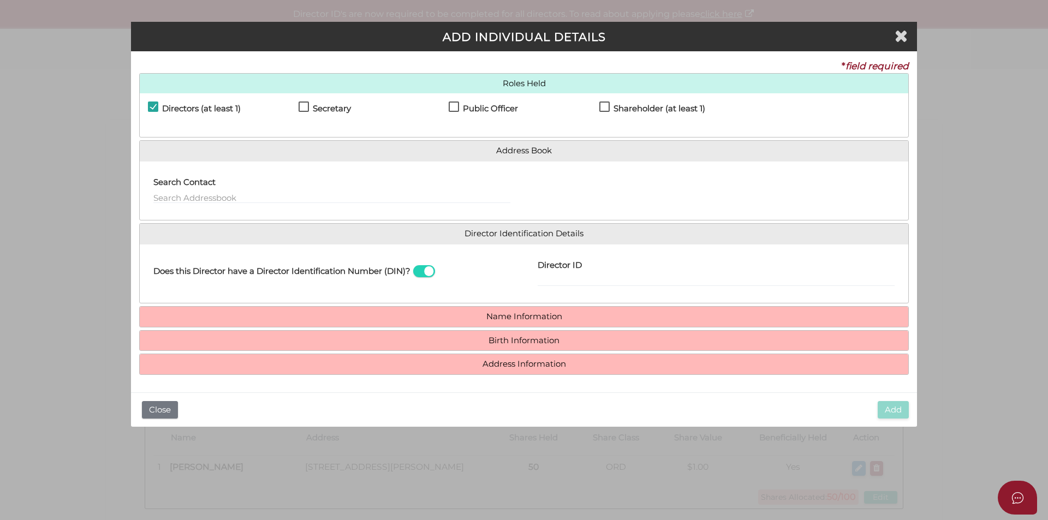
click at [644, 112] on h4 "Shareholder (at least 1)" at bounding box center [660, 108] width 92 height 9
checkbox input "true"
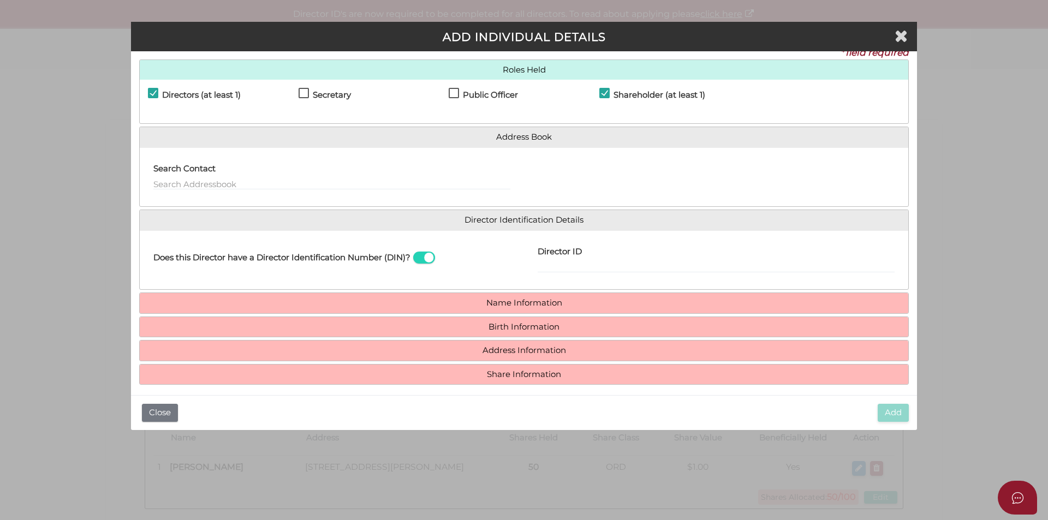
scroll to position [21, 0]
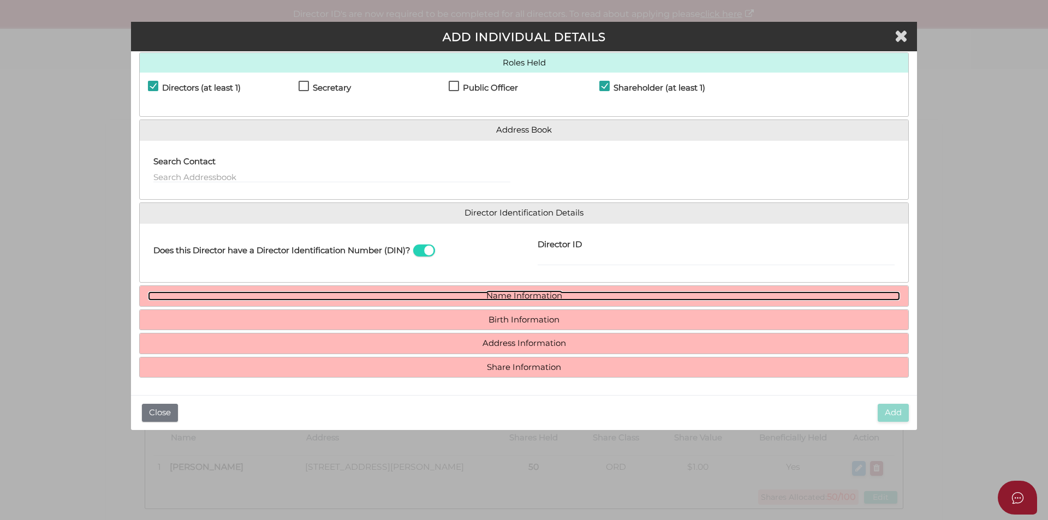
click at [459, 295] on link "Name Information" at bounding box center [524, 296] width 752 height 9
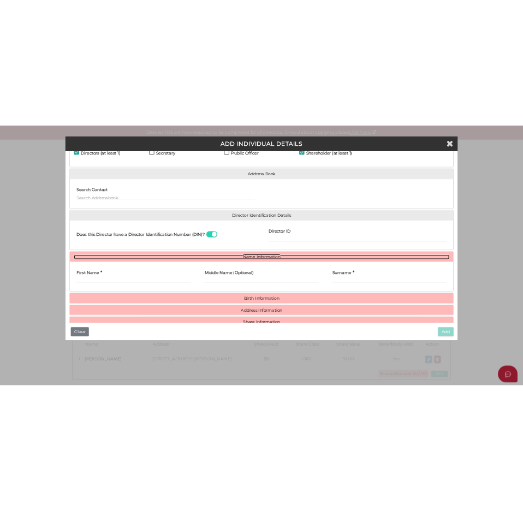
scroll to position [80, 0]
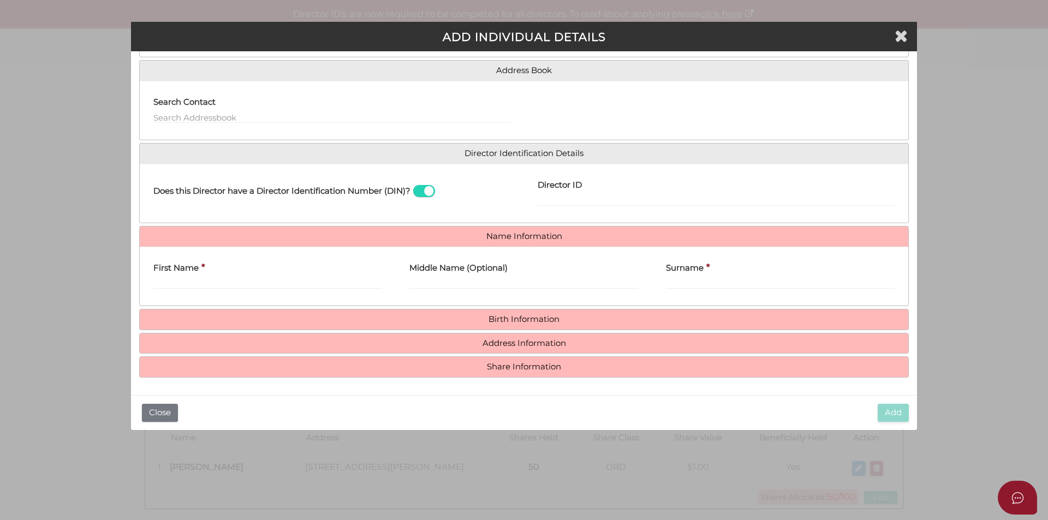
click at [230, 276] on div "First Name *" at bounding box center [267, 273] width 229 height 34
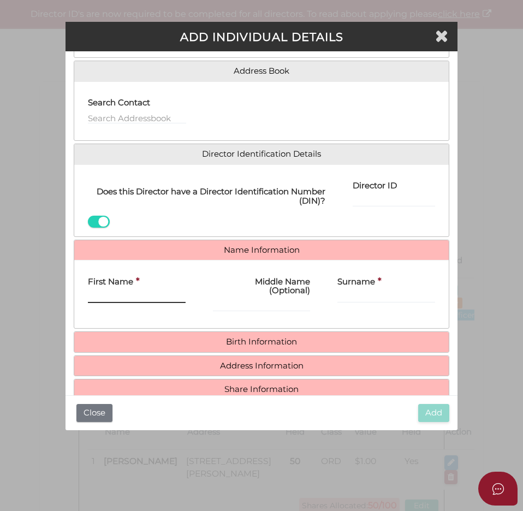
click at [122, 300] on input "First Name" at bounding box center [137, 297] width 98 height 12
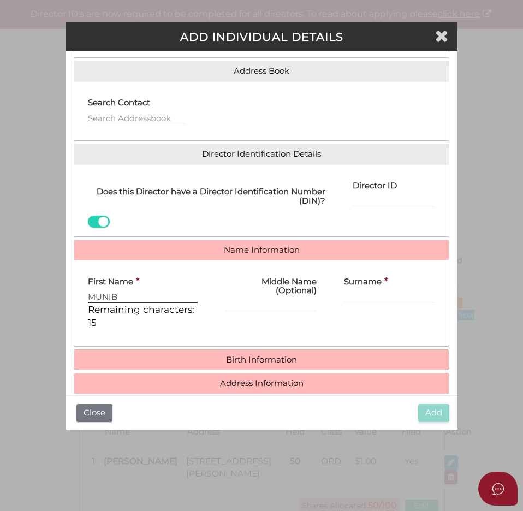
type input "MUNIB"
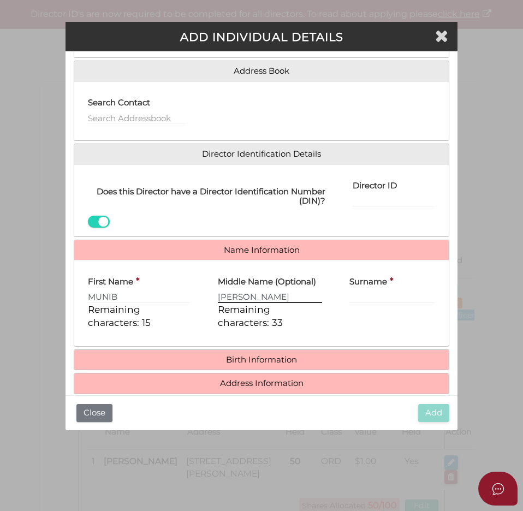
type input "DELSHAD"
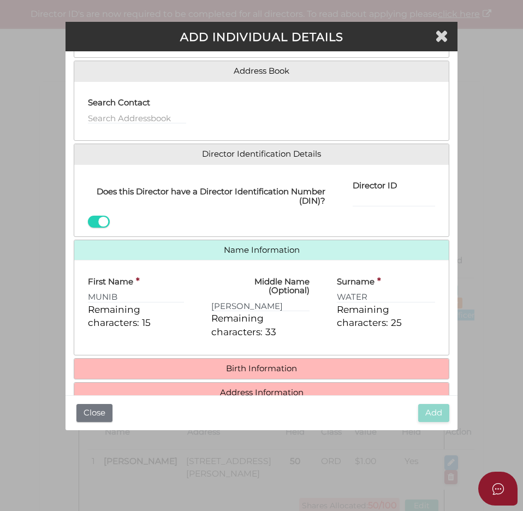
click at [313, 323] on div "Middle Name (Optional) DELSHAD Remaining characters: 33" at bounding box center [261, 308] width 126 height 78
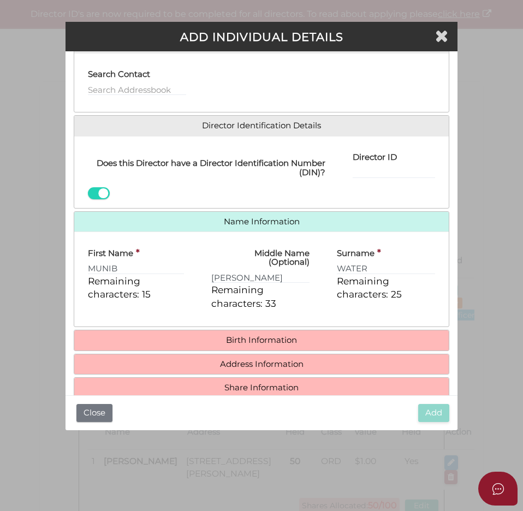
scroll to position [129, 0]
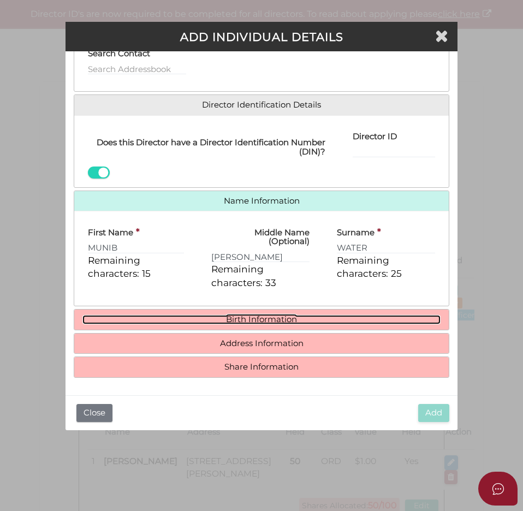
click at [316, 320] on link "Birth Information" at bounding box center [261, 319] width 359 height 9
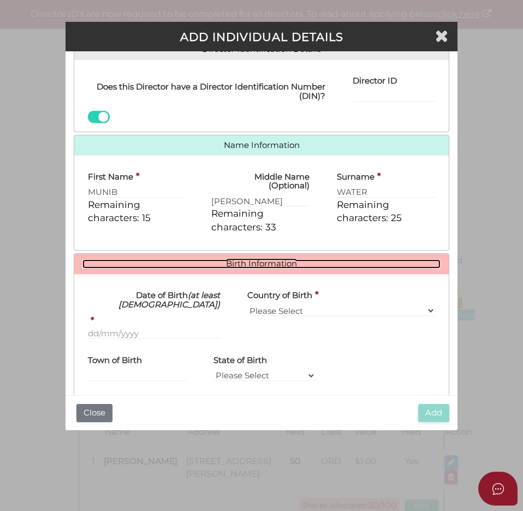
scroll to position [239, 0]
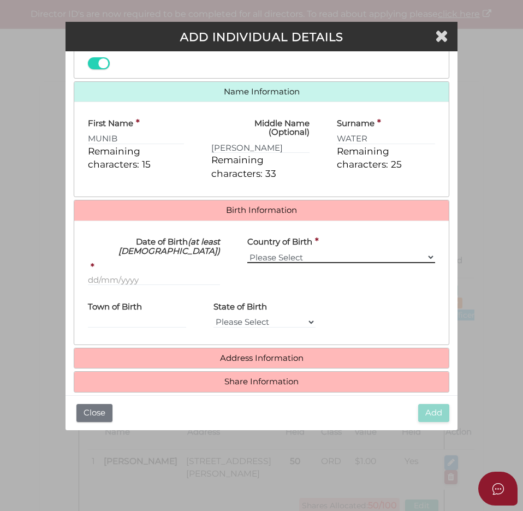
click at [303, 260] on select "Please Select v Australia Afghanistan Albania Algeria American Samoa Andorra An…" at bounding box center [341, 257] width 188 height 12
click at [381, 135] on input "WATER" at bounding box center [386, 139] width 98 height 12
type input "WATERS"
click at [312, 303] on div "Town of Birth State of Birth Please Select VIC ACT NSW NT QLD TAS WA SA" at bounding box center [261, 315] width 375 height 43
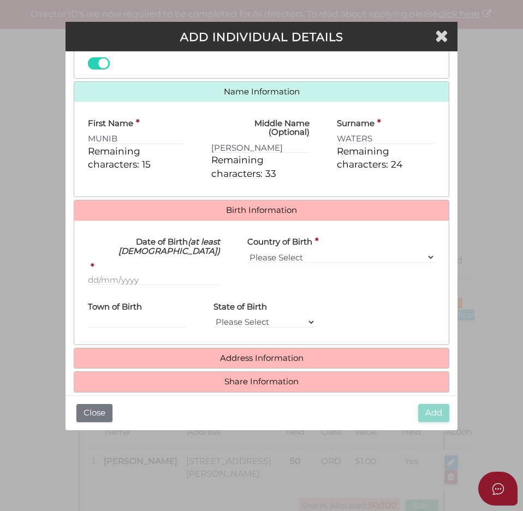
click at [289, 264] on div "Country of Birth * Please Select v Australia Afghanistan Albania Algeria Americ…" at bounding box center [341, 261] width 215 height 65
click at [286, 258] on select "Please Select v Australia Afghanistan Albania Algeria American Samoa Andorra An…" at bounding box center [341, 257] width 188 height 12
select select "[GEOGRAPHIC_DATA]"
click at [342, 315] on div "Town of Birth State of Birth Please Select VIC ACT NSW NT QLD TAS WA SA" at bounding box center [261, 315] width 375 height 43
click at [163, 319] on input "Town of Birth" at bounding box center [137, 322] width 98 height 12
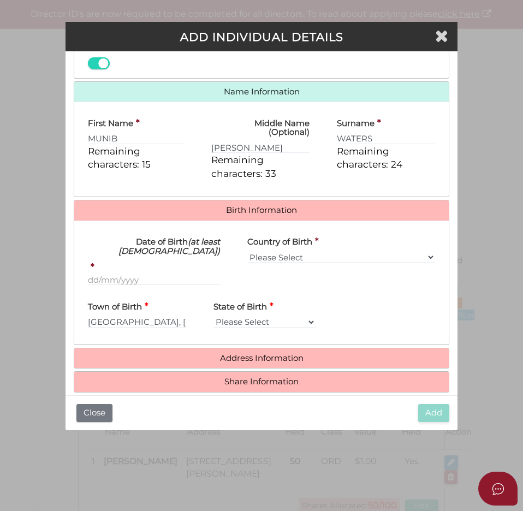
type input "Newcastle"
select select "[GEOGRAPHIC_DATA]"
click at [360, 306] on div "Town of Birth * Newcastle State of Birth * Please Select VIC ACT NSW NT QLD TAS…" at bounding box center [261, 315] width 375 height 43
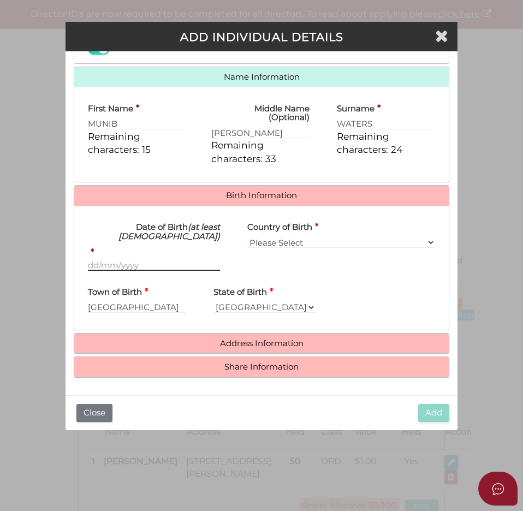
click at [171, 269] on input "Date of Birth (at least 18 years old)" at bounding box center [154, 265] width 133 height 12
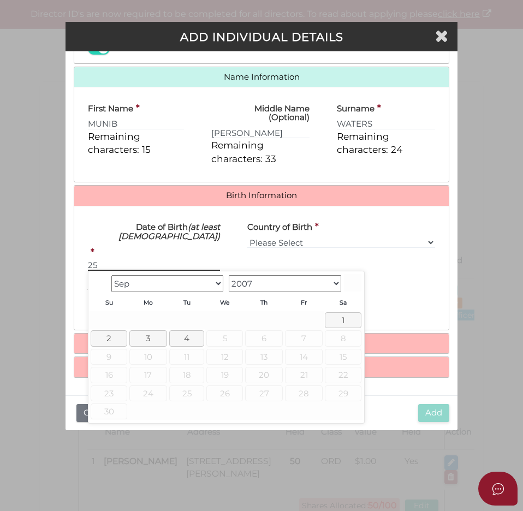
type input "25"
click at [144, 250] on div "Date of Birth (at least 18 years old) *" at bounding box center [154, 243] width 133 height 57
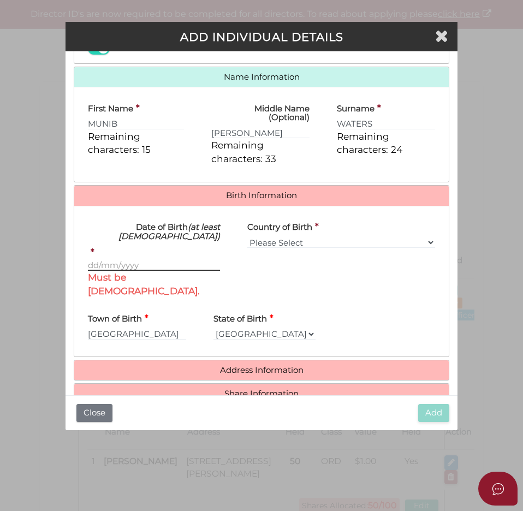
click at [143, 265] on input "Date of Birth (at least 18 years old)" at bounding box center [154, 265] width 133 height 12
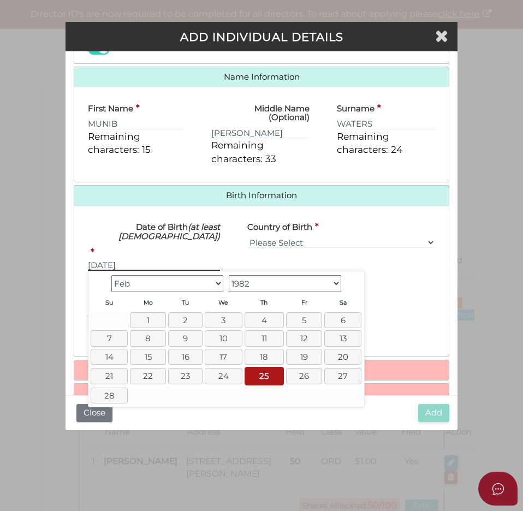
type input "[DATE]"
click at [437, 288] on div "Date of Birth (at least 18 years old) * 25/02/1982 Must be 18 years old. Countr…" at bounding box center [261, 282] width 359 height 134
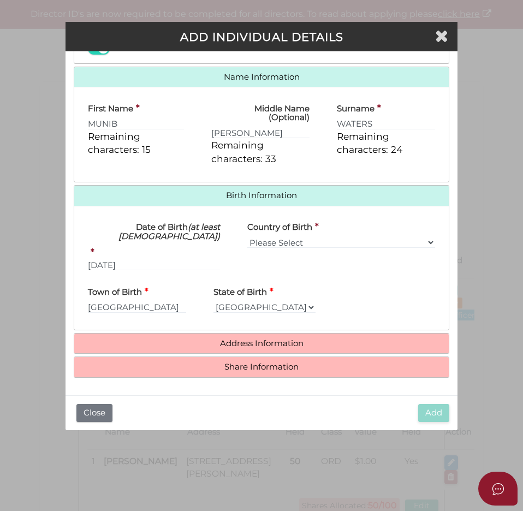
click at [309, 348] on h4 "Address Information" at bounding box center [261, 344] width 375 height 20
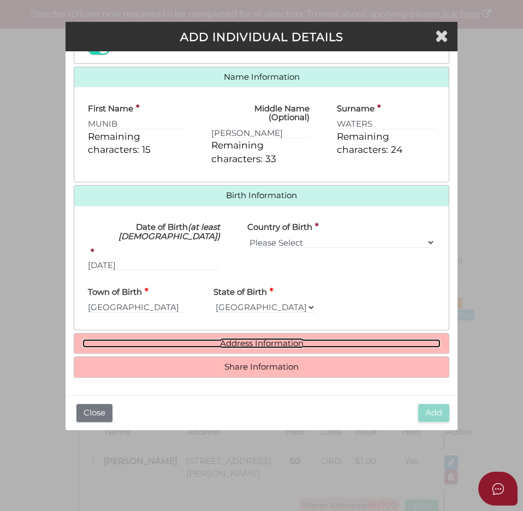
click at [296, 339] on link "Address Information" at bounding box center [261, 343] width 359 height 9
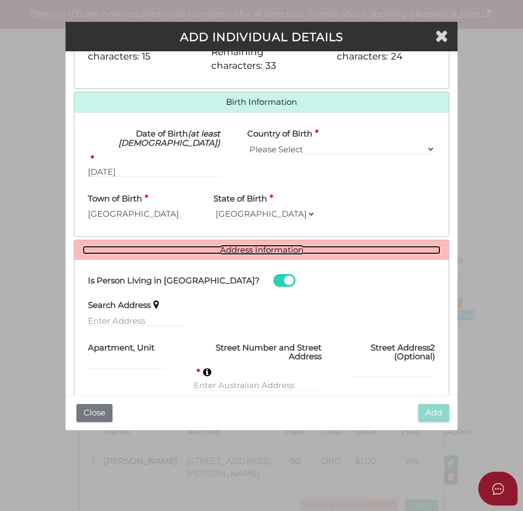
scroll to position [443, 0]
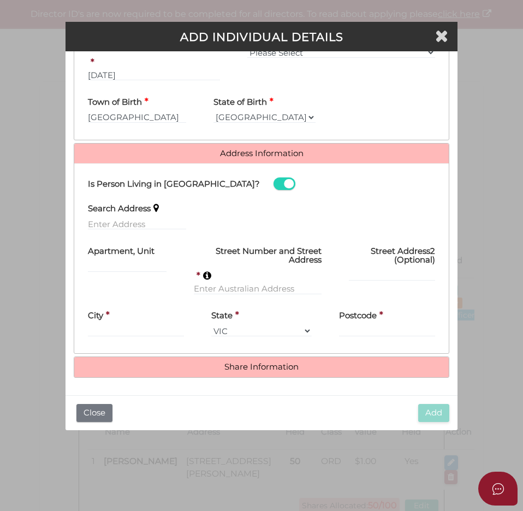
click at [148, 234] on div "Search Address" at bounding box center [137, 217] width 126 height 43
click at [146, 226] on input "text" at bounding box center [137, 224] width 98 height 12
paste input "7 CHEVALIER CR"
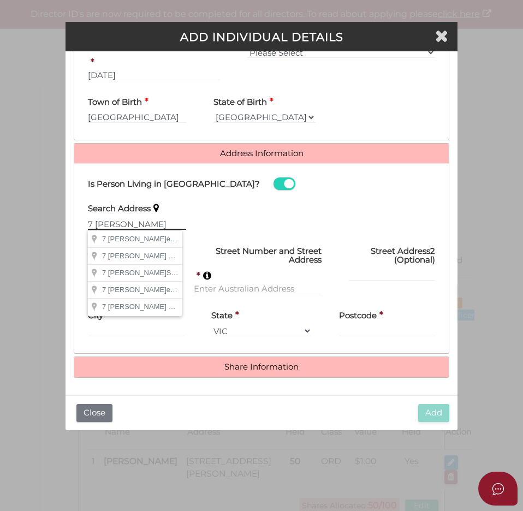
click at [145, 222] on input "7 CHEVALIER CR" at bounding box center [137, 224] width 98 height 12
paste input "2/11 Valerie Street, Kew East, VIC 3102"
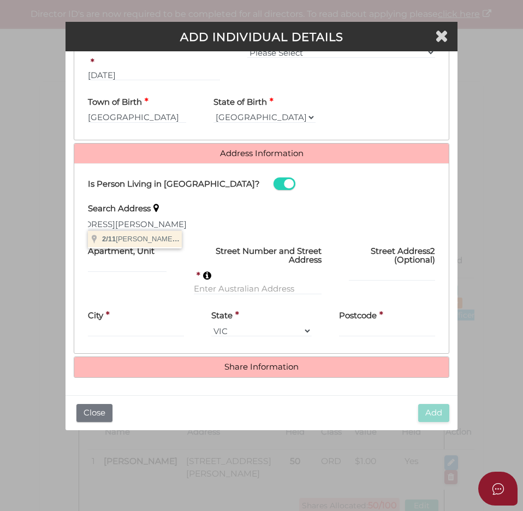
type input "2/11 Valerie Street, Kew East VIC 3102, Australia"
type input "2"
type input "11 Valerie Street"
type input "Kew East"
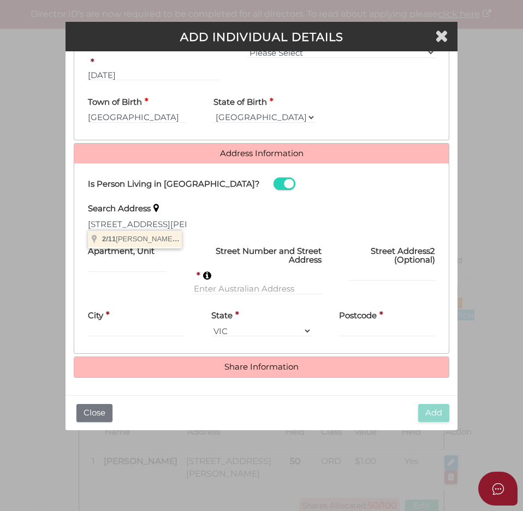
select select "VIC"
type input "3102"
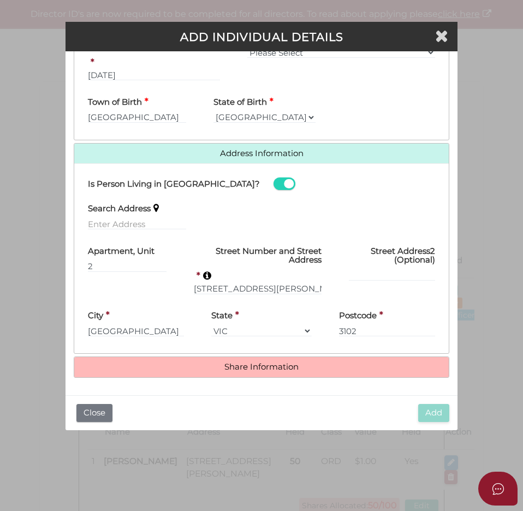
click at [307, 375] on h4 "Share Information" at bounding box center [261, 367] width 375 height 20
click at [305, 374] on h4 "Share Information" at bounding box center [261, 367] width 375 height 20
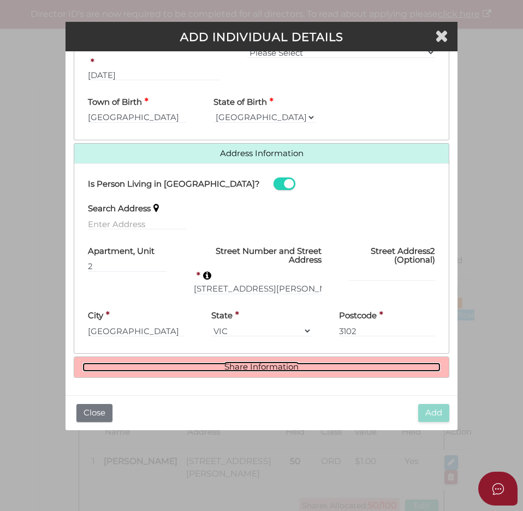
click at [301, 370] on link "Share Information" at bounding box center [261, 367] width 359 height 9
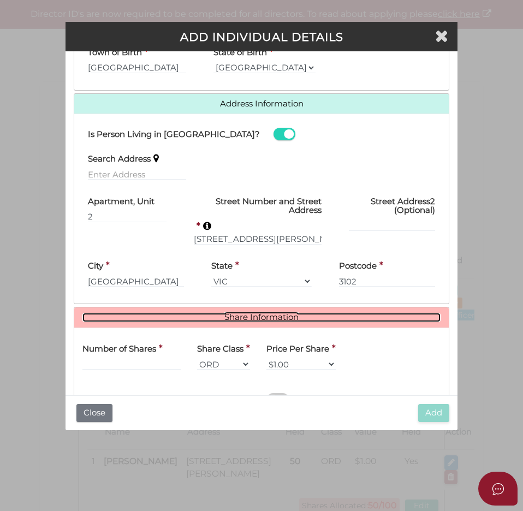
scroll to position [577, 0]
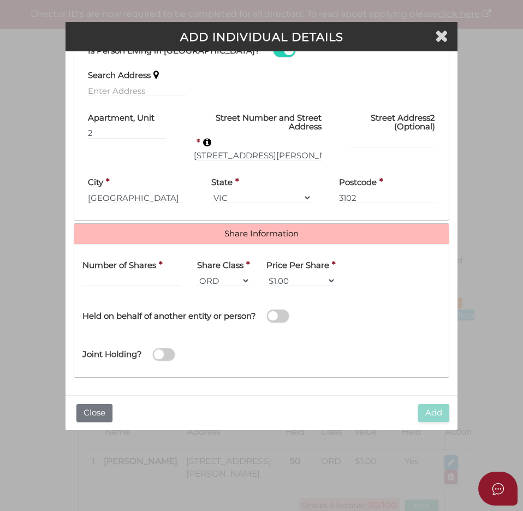
click at [134, 289] on div "Number of Shares *" at bounding box center [131, 274] width 115 height 43
click at [131, 281] on input "text" at bounding box center [131, 281] width 98 height 12
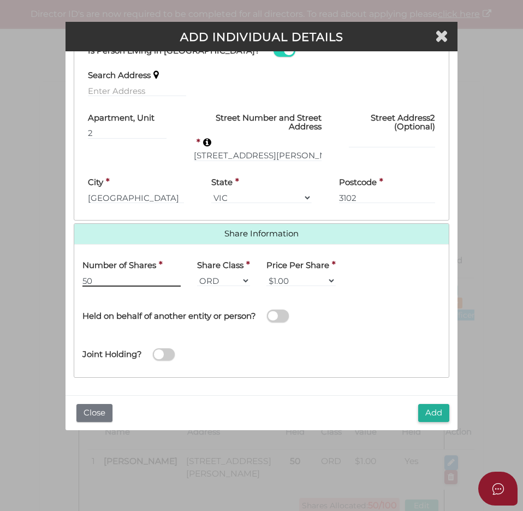
type input "50"
click at [207, 324] on label "Held on behalf of another entity or person?" at bounding box center [169, 314] width 174 height 22
click at [0, 0] on input "checkbox" at bounding box center [0, 0] width 0 height 0
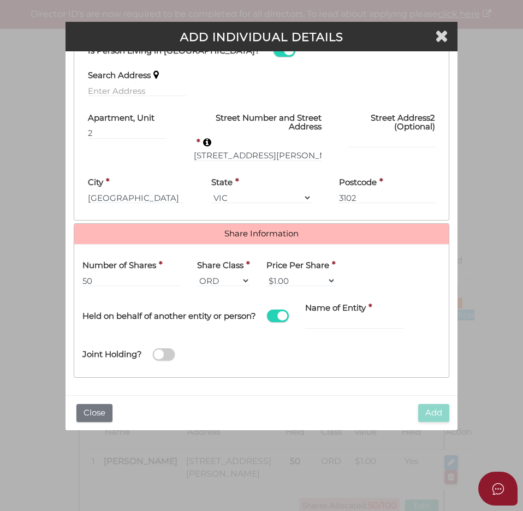
click at [208, 319] on h4 "Held on behalf of another entity or person?" at bounding box center [169, 316] width 174 height 9
click at [0, 0] on input "checkbox" at bounding box center [0, 0] width 0 height 0
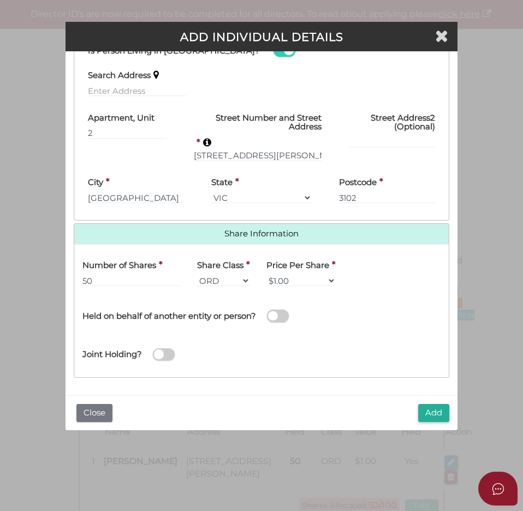
click at [288, 320] on span at bounding box center [278, 316] width 22 height 13
click at [0, 0] on input "checkbox" at bounding box center [0, 0] width 0 height 0
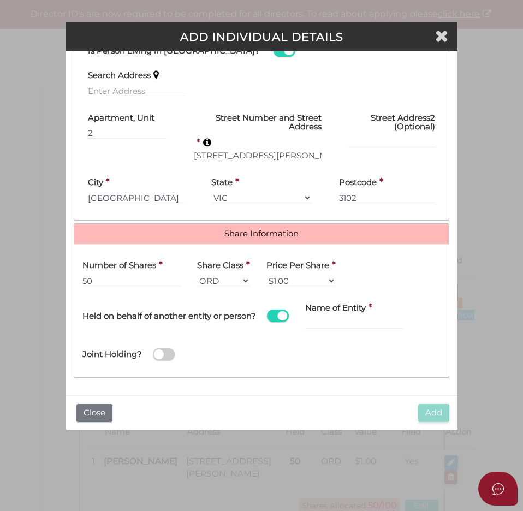
click at [280, 323] on div "Held on behalf of another entity or person?" at bounding box center [185, 310] width 206 height 31
click at [280, 321] on span at bounding box center [278, 316] width 22 height 13
click at [0, 0] on input "checkbox" at bounding box center [0, 0] width 0 height 0
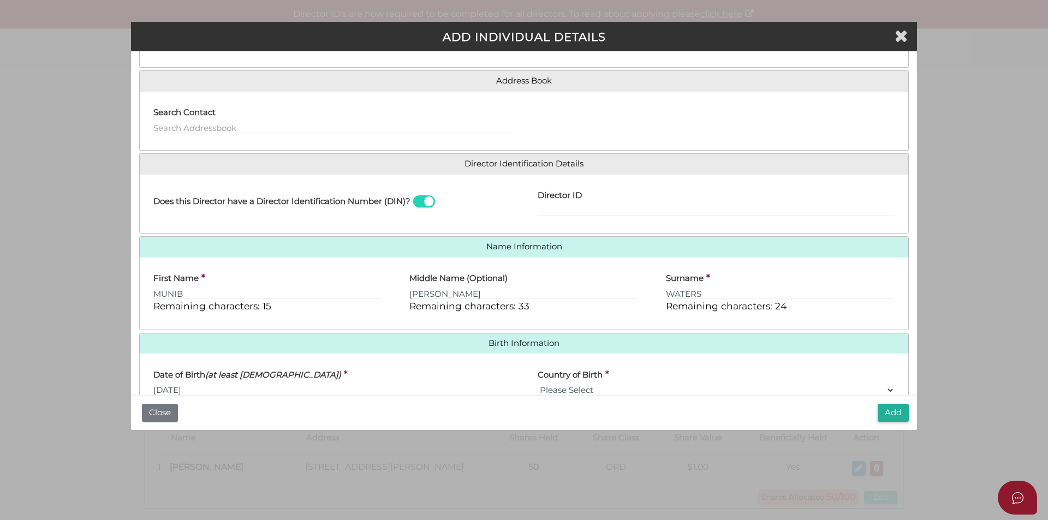
scroll to position [59, 0]
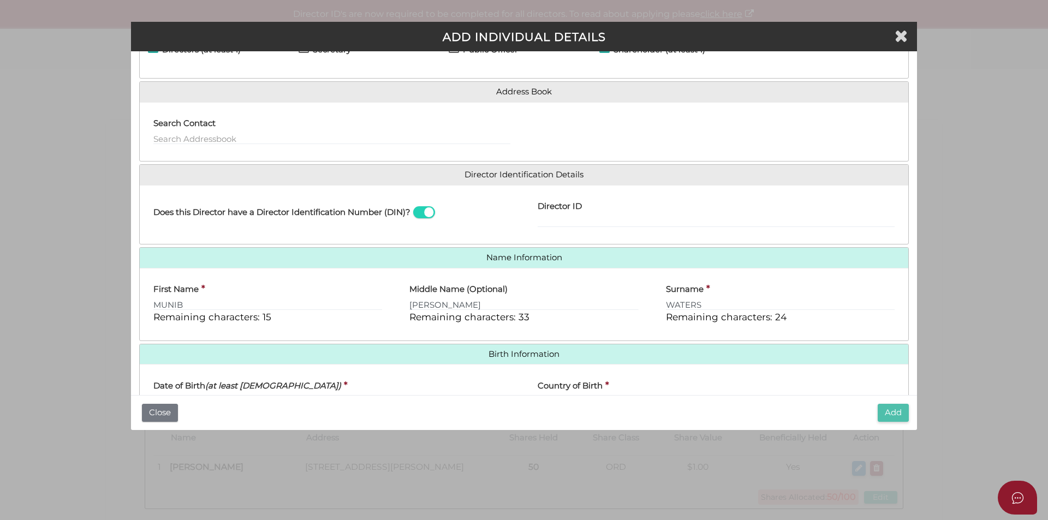
click at [893, 419] on button "Add" at bounding box center [893, 413] width 31 height 18
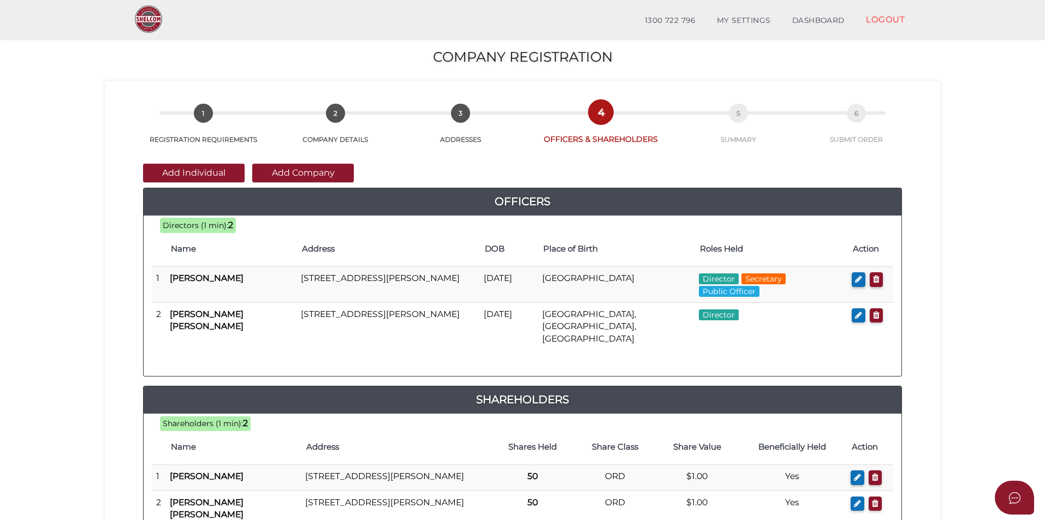
scroll to position [229, 0]
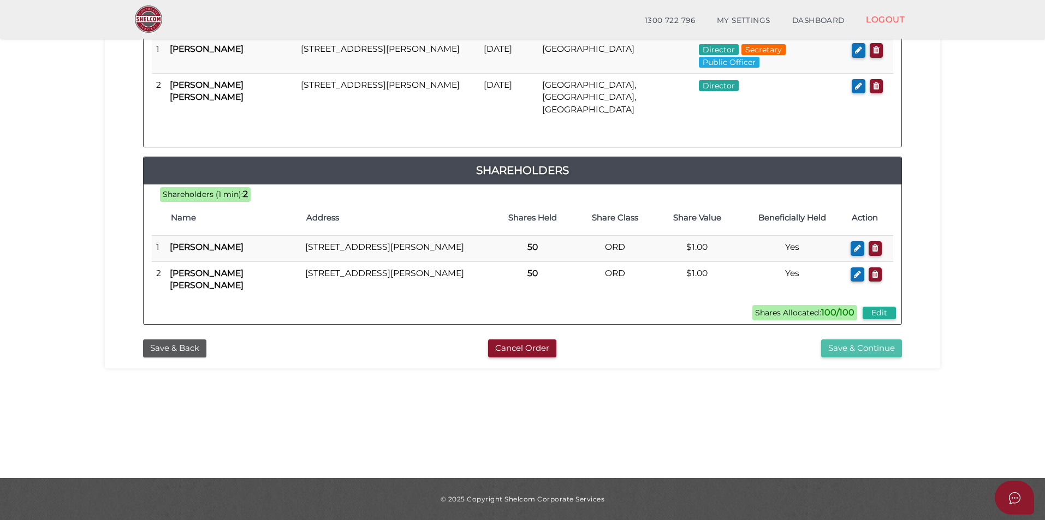
click at [843, 348] on button "Save & Continue" at bounding box center [861, 349] width 81 height 18
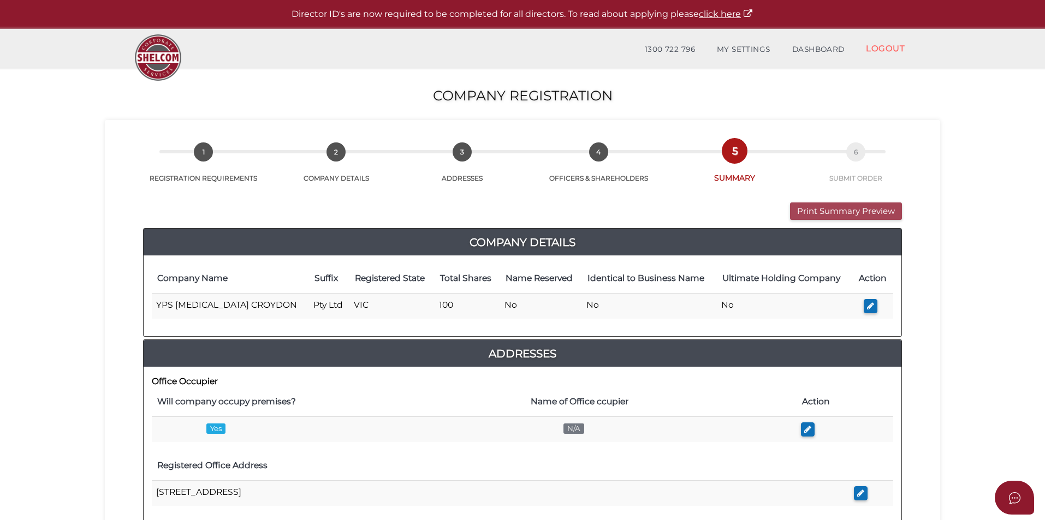
click at [821, 212] on button "Print Summary Preview" at bounding box center [846, 212] width 112 height 18
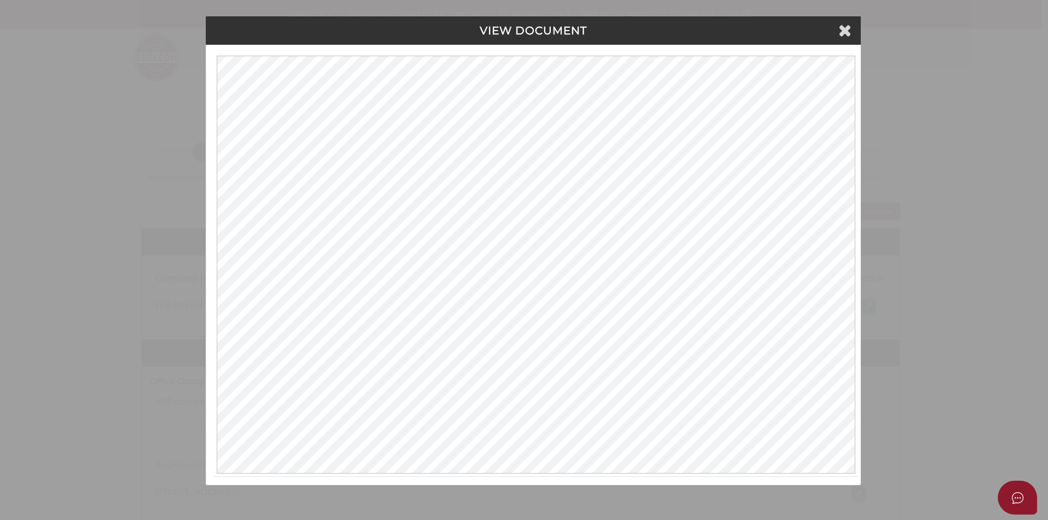
click at [837, 38] on div "VIEW DOCUMENT" at bounding box center [533, 30] width 655 height 28
click at [841, 33] on icon at bounding box center [845, 30] width 13 height 16
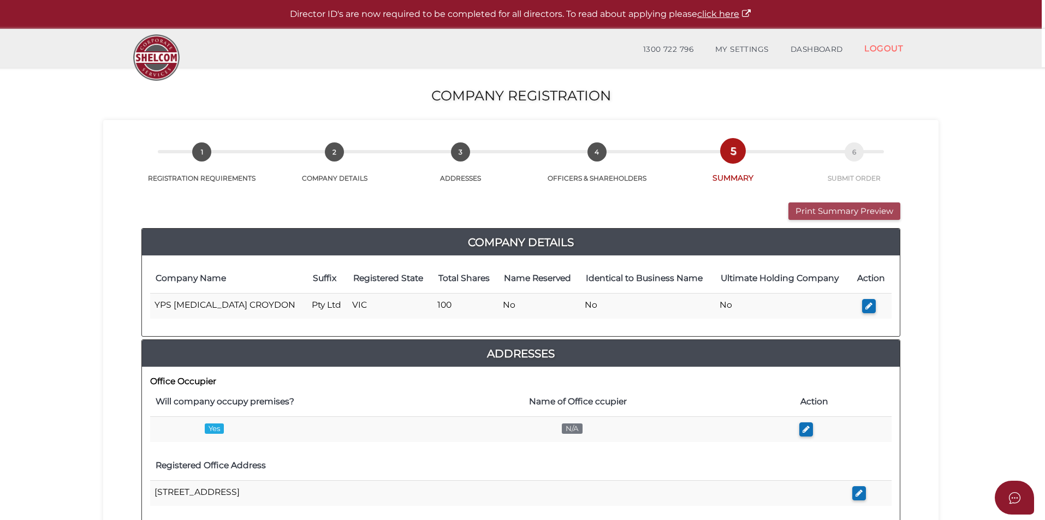
click at [863, 217] on button "Print Summary Preview" at bounding box center [845, 212] width 112 height 18
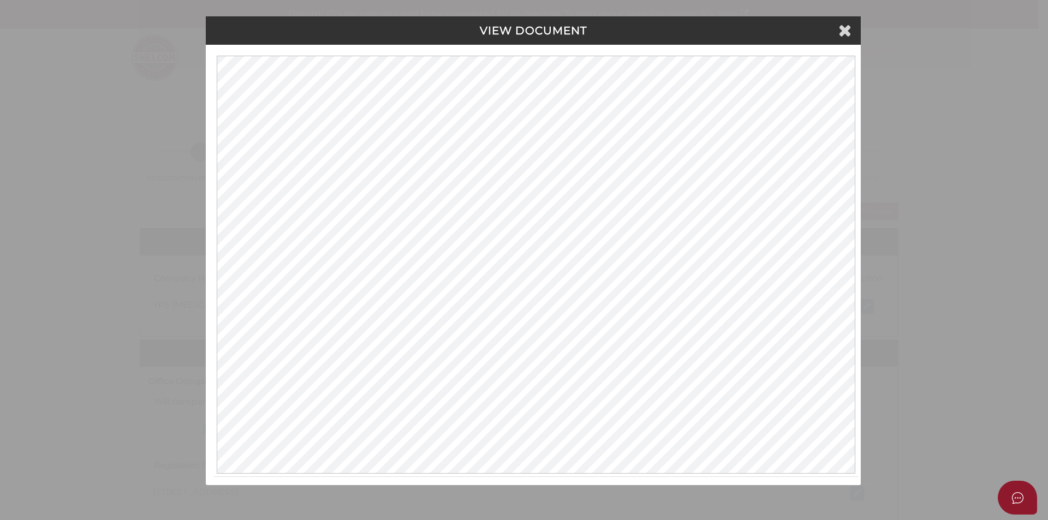
click at [787, 203] on button "Print Summary Preview" at bounding box center [843, 212] width 112 height 18
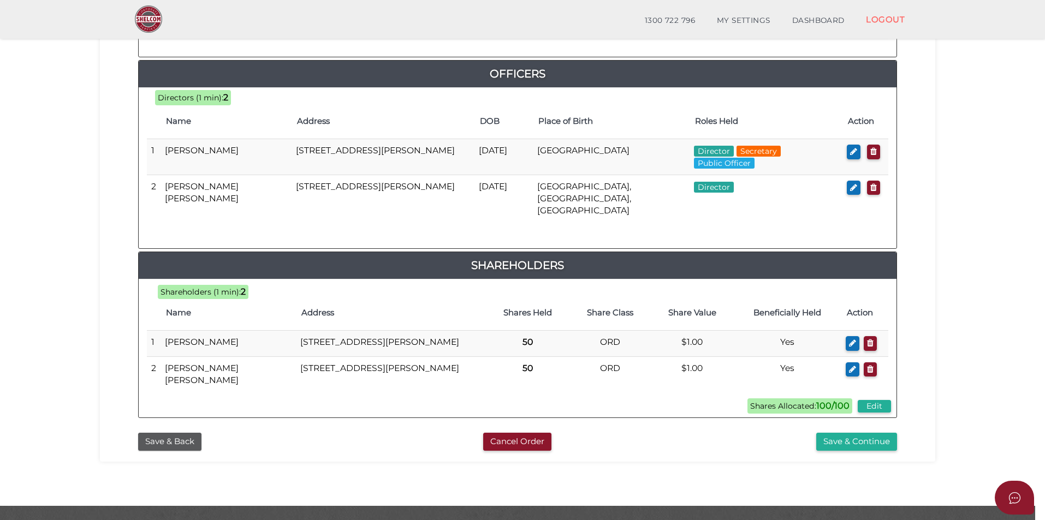
scroll to position [518, 0]
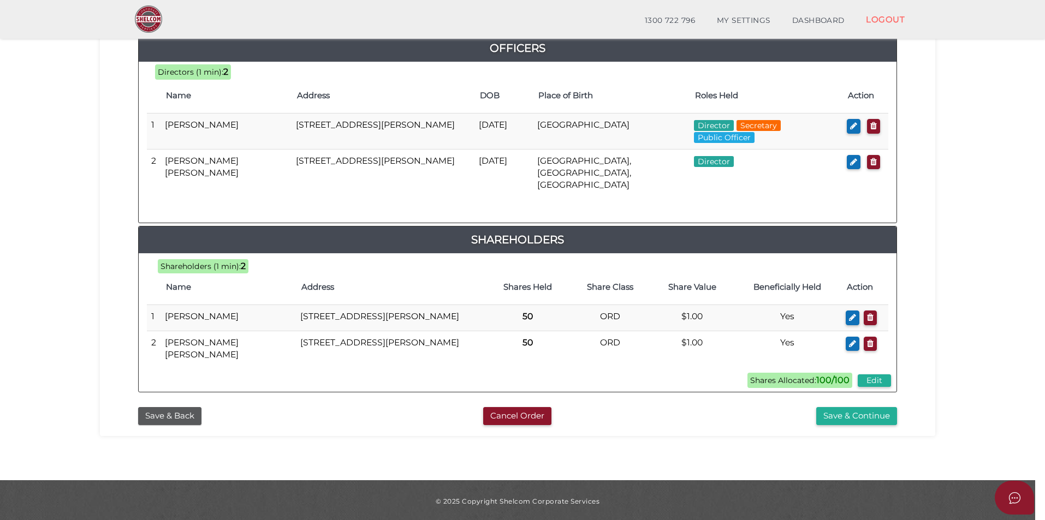
click at [834, 410] on div at bounding box center [522, 260] width 1045 height 520
click at [834, 417] on div at bounding box center [522, 260] width 1045 height 520
click at [840, 419] on div at bounding box center [522, 260] width 1045 height 520
click at [867, 418] on div at bounding box center [522, 260] width 1045 height 520
click at [845, 412] on div at bounding box center [522, 260] width 1045 height 520
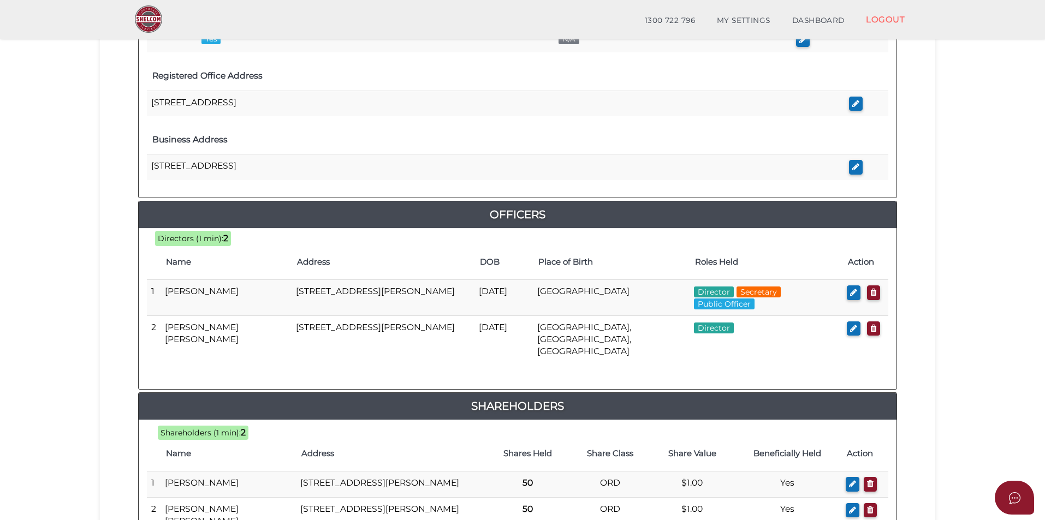
scroll to position [245, 0]
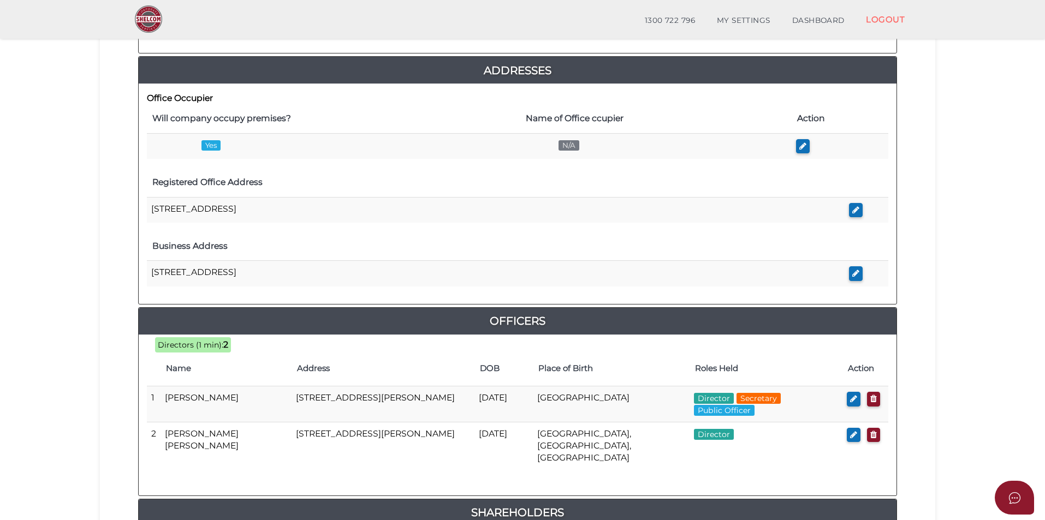
click at [820, 20] on div at bounding box center [522, 260] width 1045 height 520
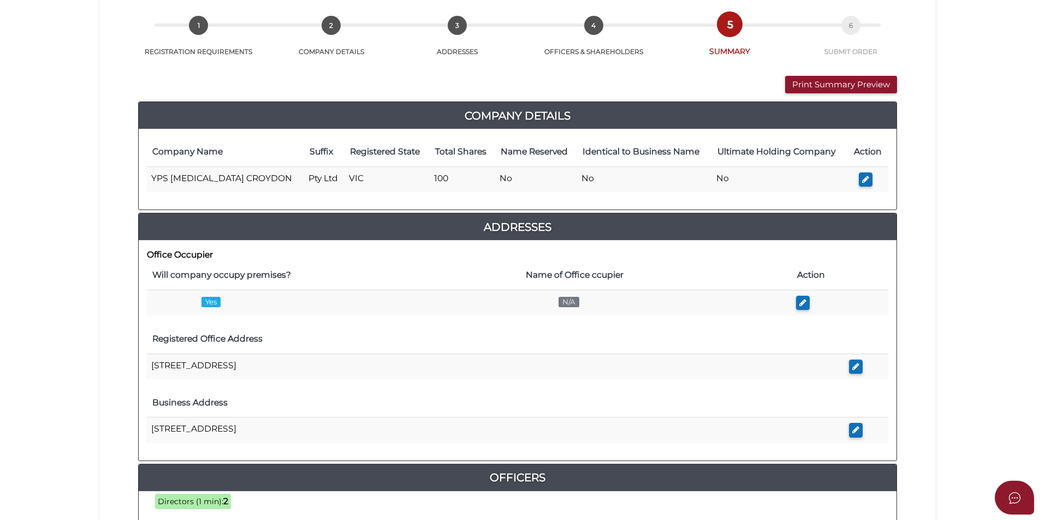
scroll to position [0, 0]
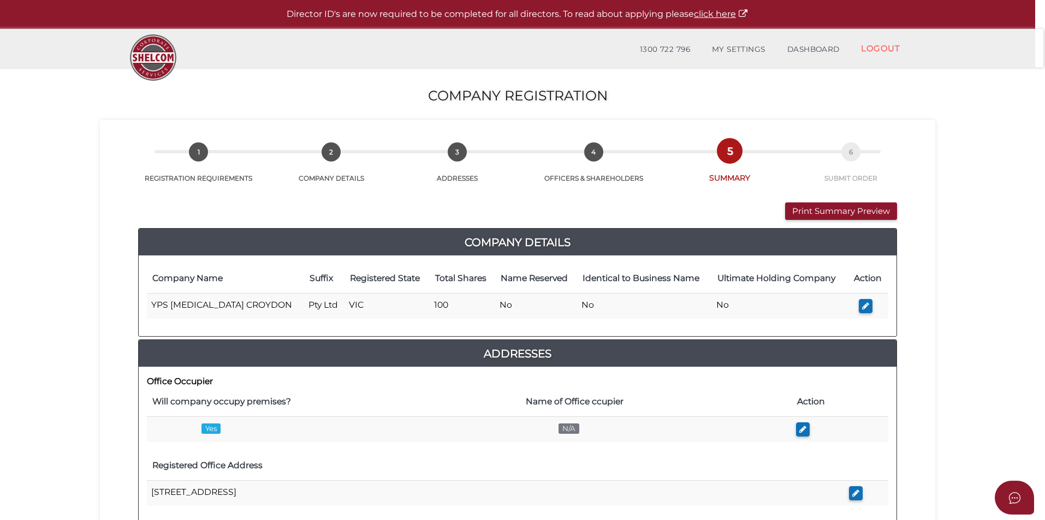
click at [819, 54] on div at bounding box center [522, 260] width 1045 height 520
click at [816, 50] on div at bounding box center [522, 260] width 1045 height 520
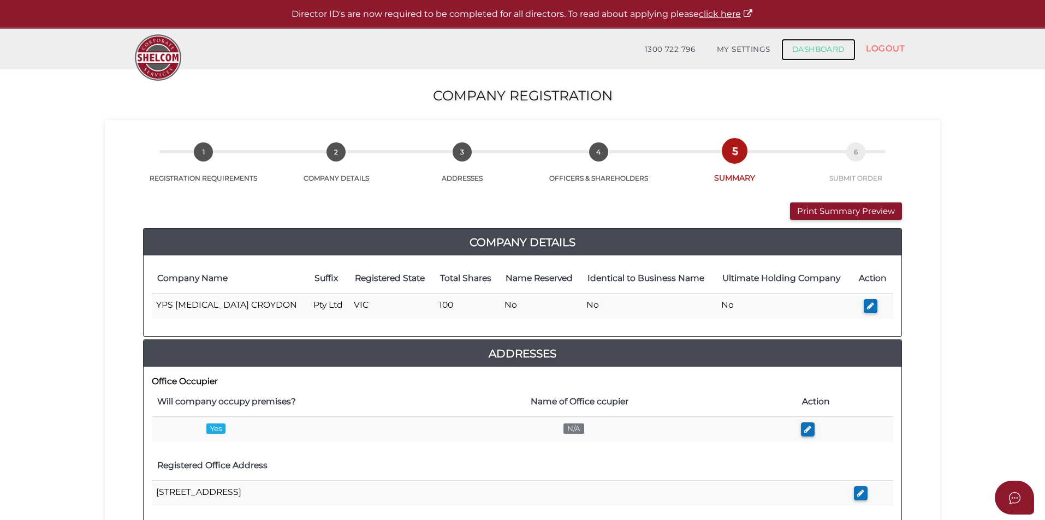
click at [816, 44] on link "DASHBOARD" at bounding box center [818, 50] width 74 height 22
